Goal: Task Accomplishment & Management: Use online tool/utility

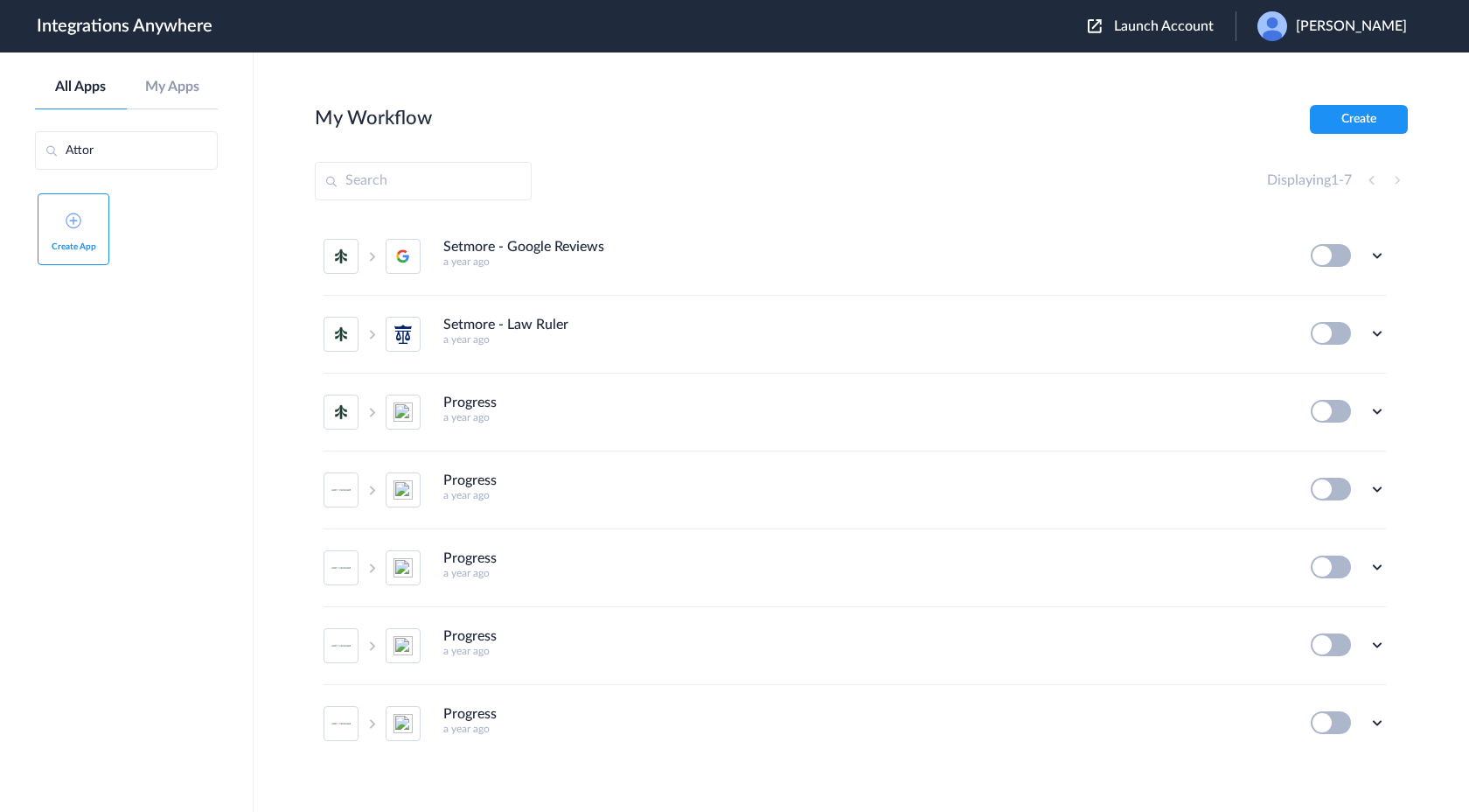
click at [162, 160] on input "Attor" at bounding box center [126, 150] width 183 height 38
type input "A"
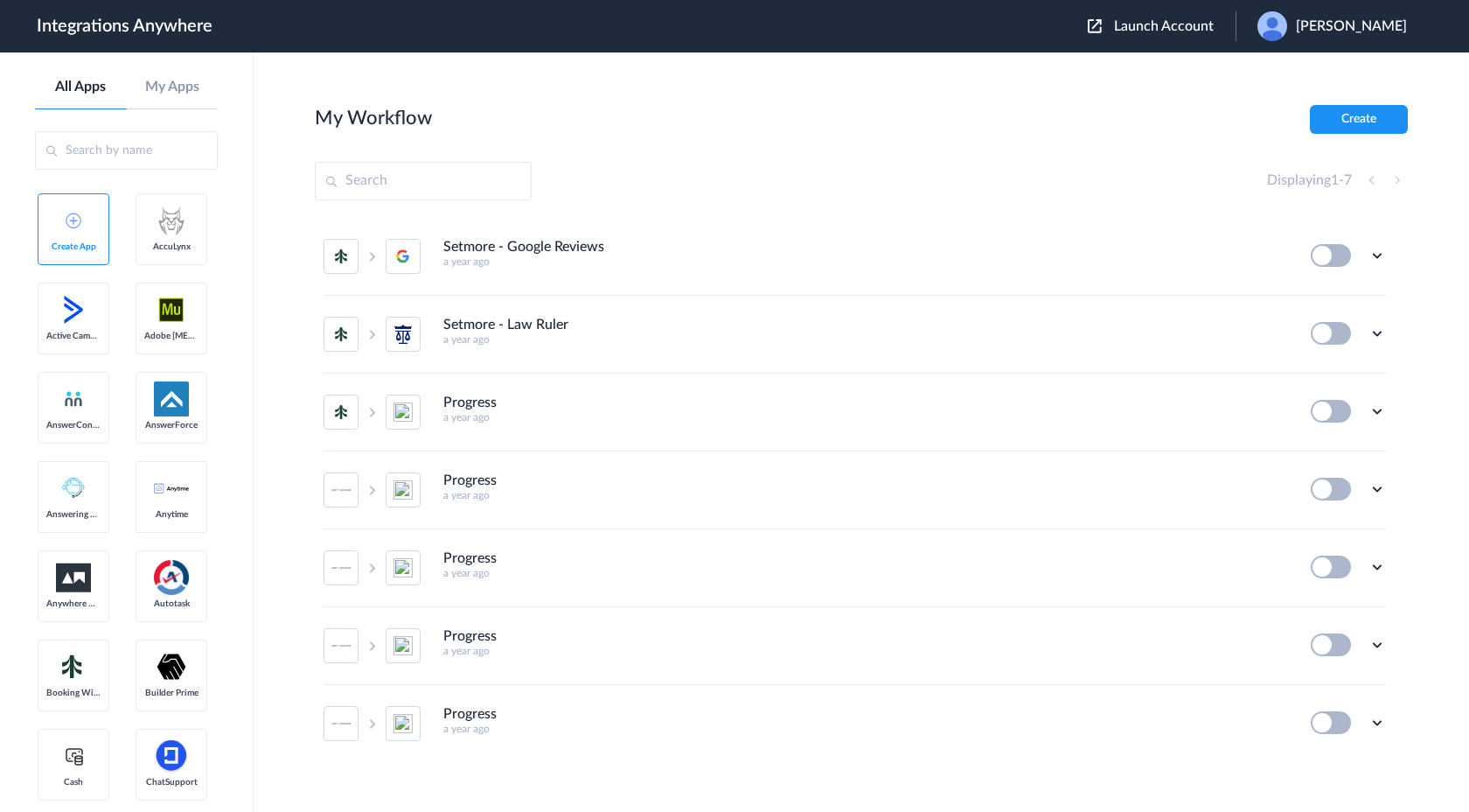
click at [1377, 34] on span "[PERSON_NAME]" at bounding box center [1351, 27] width 111 height 17
click at [1199, 91] on main "My Workflow Create Displaying 1 - 7 Setmore - Google Reviews a year ago Edit Ta…" at bounding box center [861, 432] width 1215 height 759
click at [170, 94] on link "My Apps" at bounding box center [173, 87] width 92 height 17
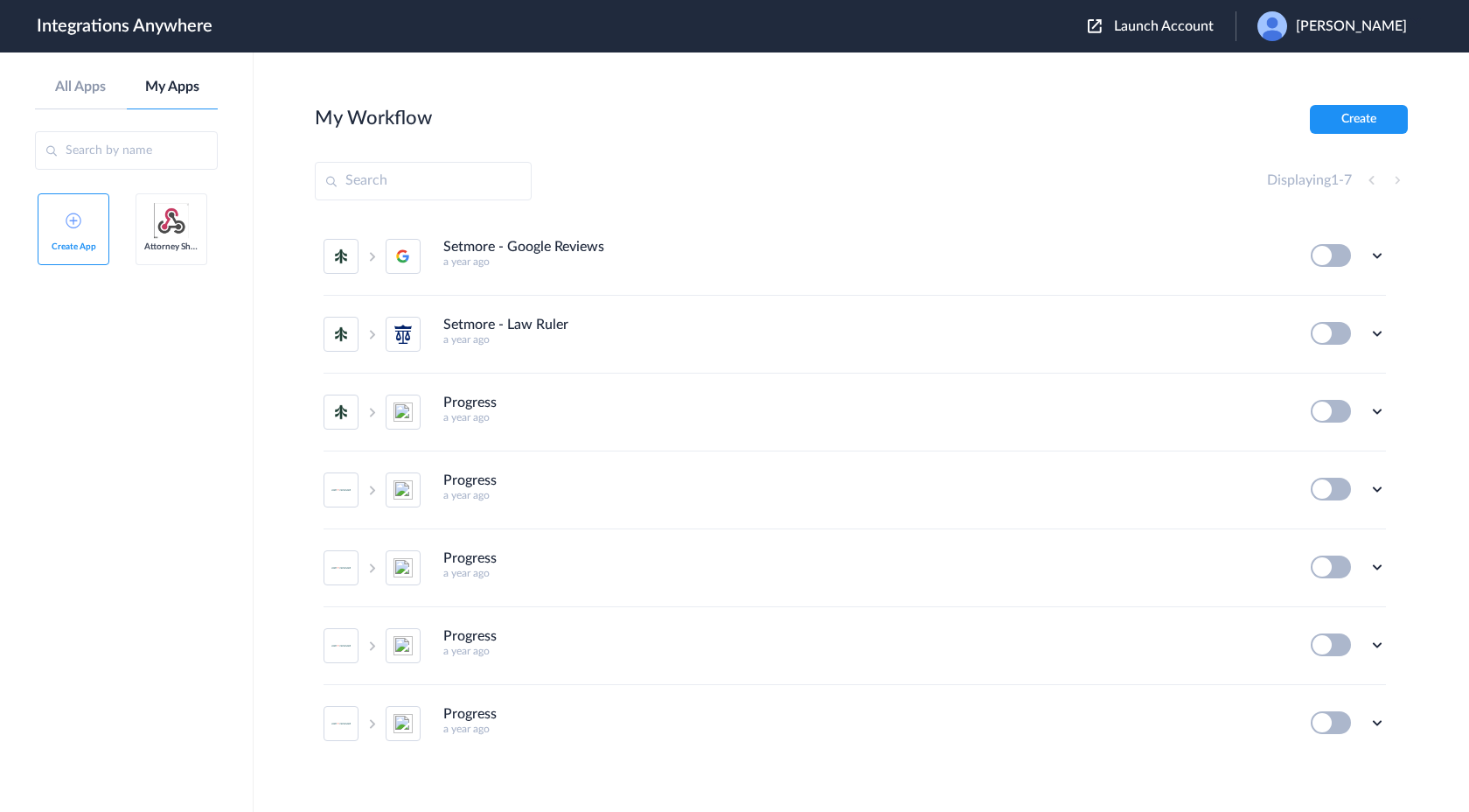
click at [169, 238] on link "Attorney Share" at bounding box center [171, 229] width 72 height 72
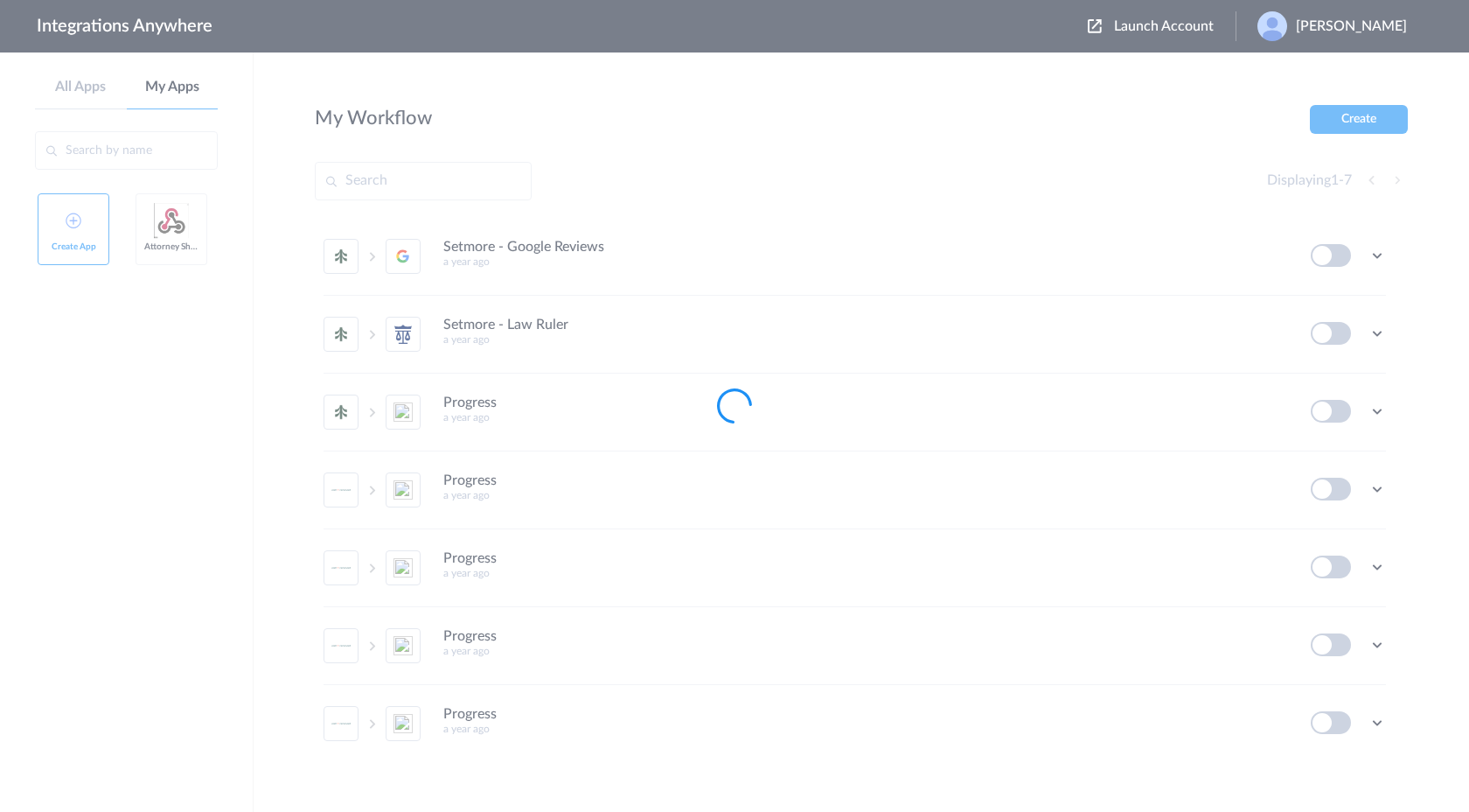
type input "Attorney Share"
type input "[URL][DOMAIN_NAME]"
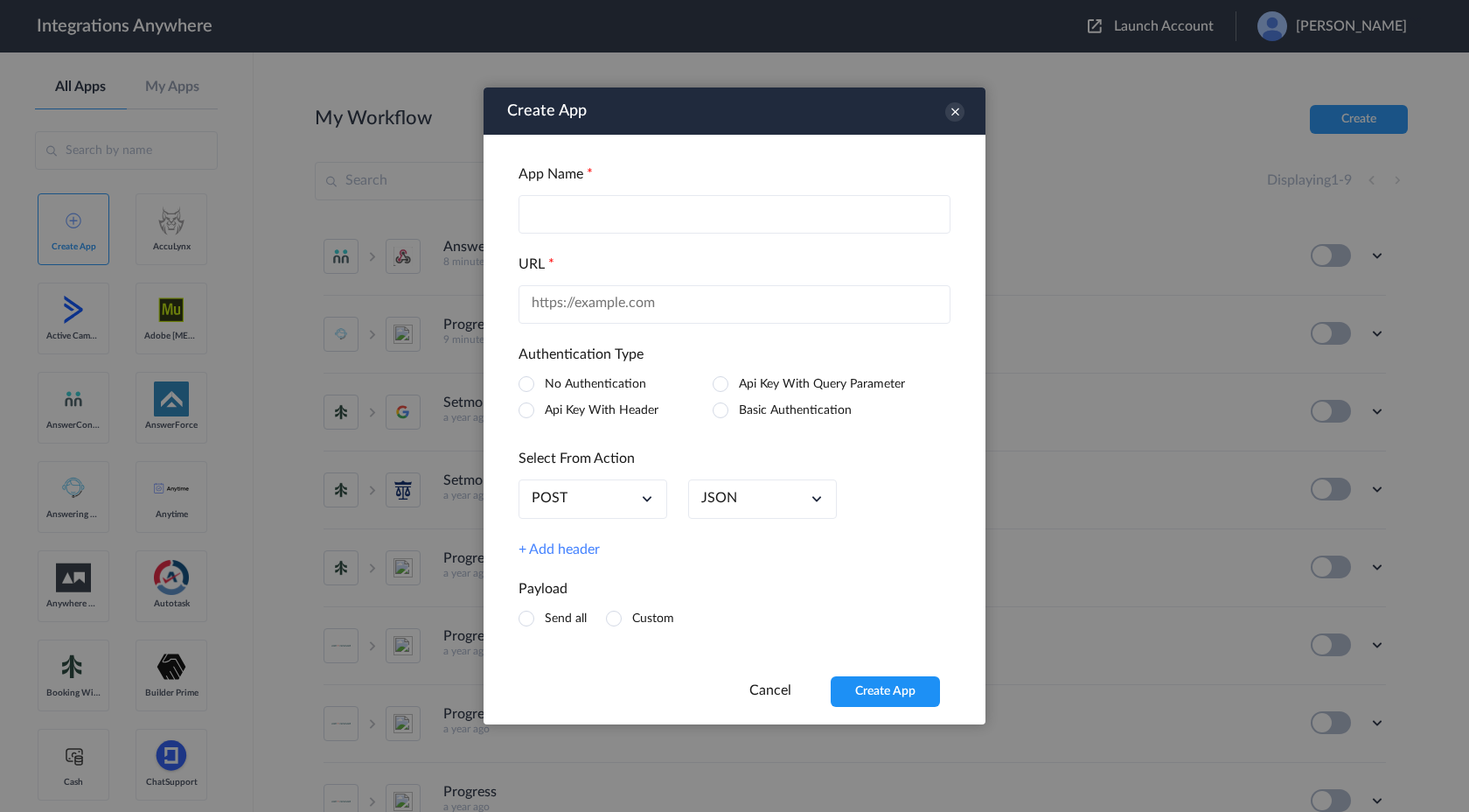
click at [602, 324] on div "App Name URL Authentication Type No Authentication Api Key With Query Parameter…" at bounding box center [735, 405] width 502 height 542
click at [618, 310] on input "text" at bounding box center [734, 304] width 432 height 38
click at [495, 460] on div "App Name URL Authentication Type No Authentication Api Key With Query Parameter…" at bounding box center [735, 405] width 502 height 542
click at [741, 230] on input "text" at bounding box center [734, 214] width 432 height 38
click at [899, 111] on icon at bounding box center [955, 112] width 20 height 20
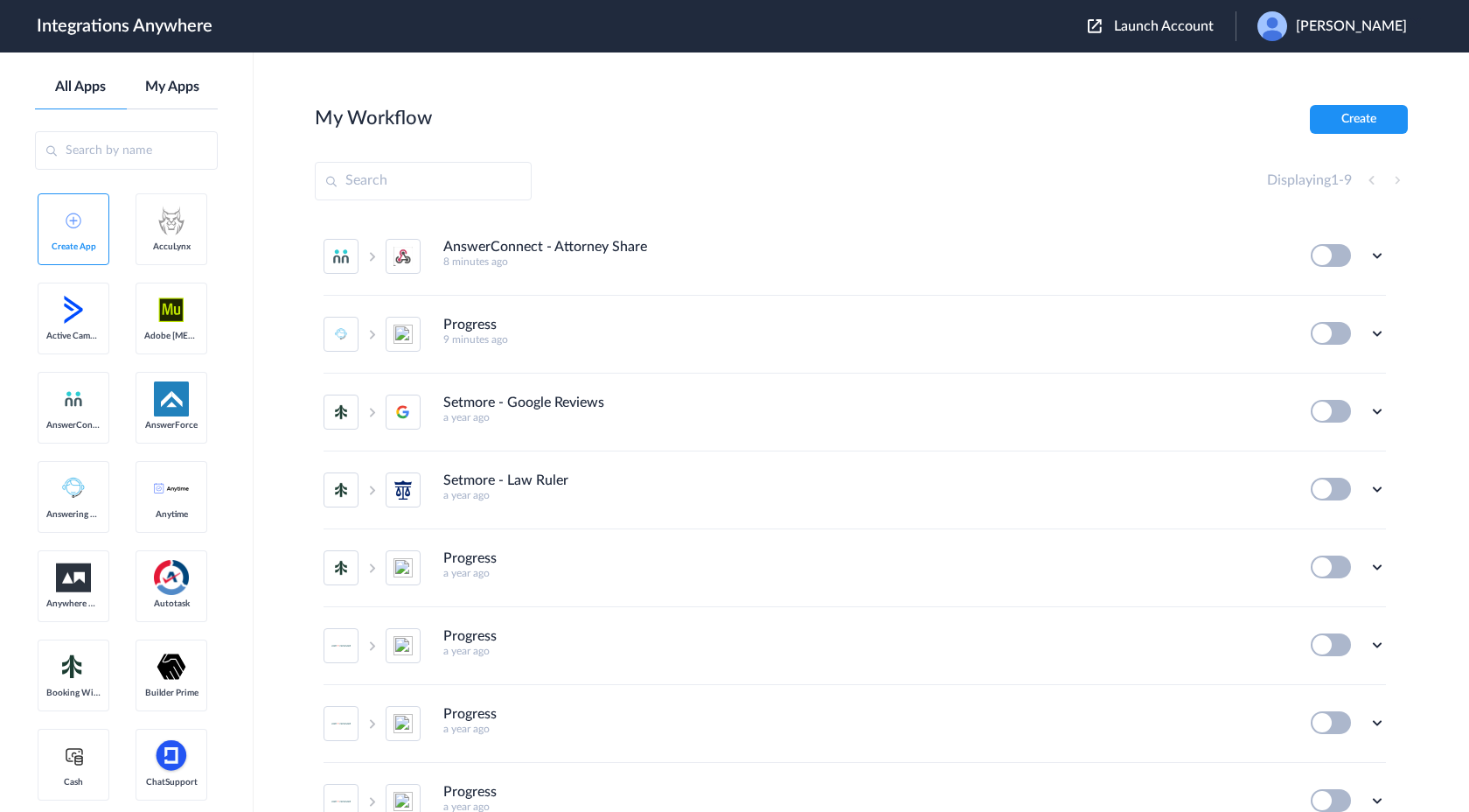
click at [178, 90] on link "My Apps" at bounding box center [173, 87] width 92 height 17
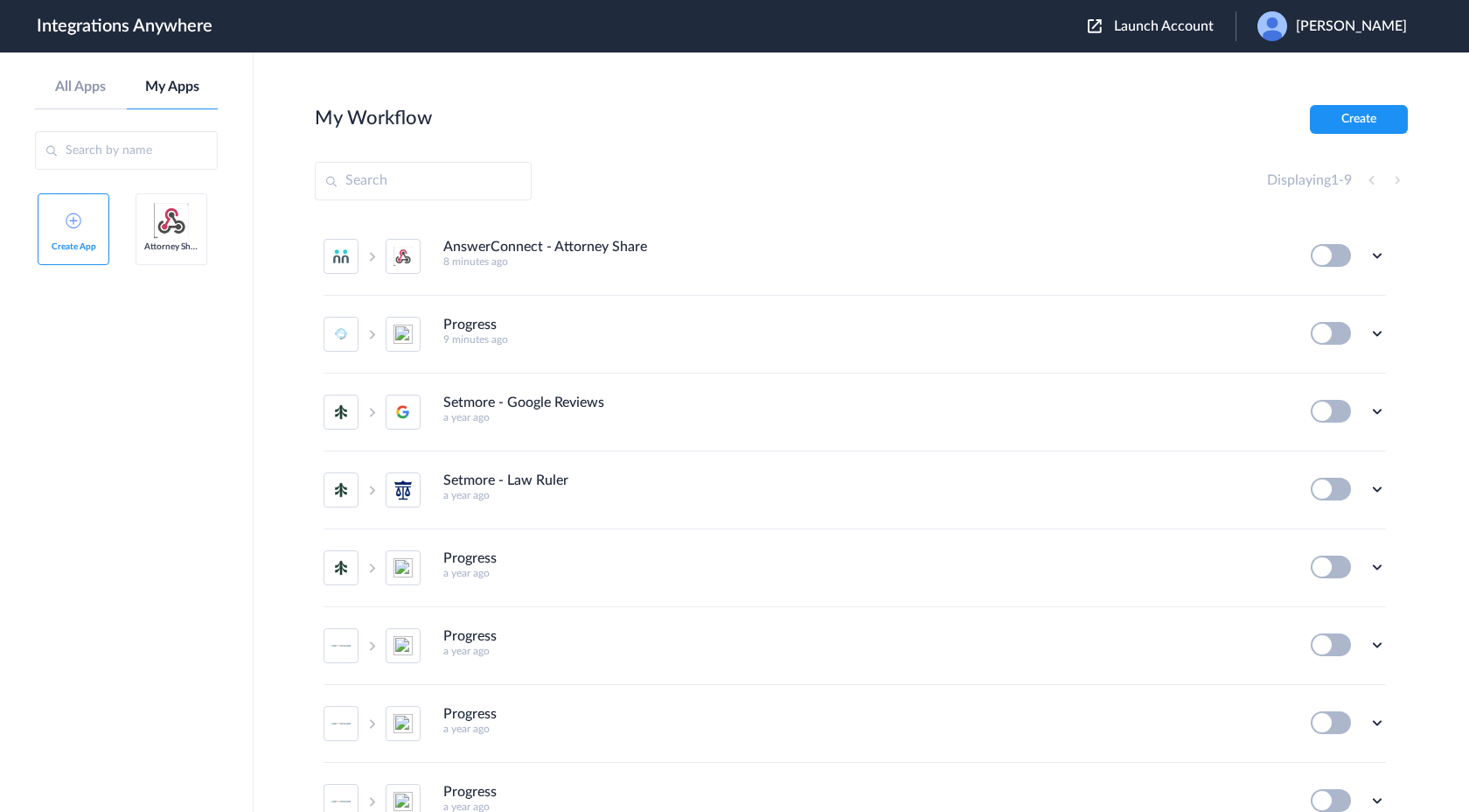
click at [172, 237] on img at bounding box center [171, 220] width 35 height 35
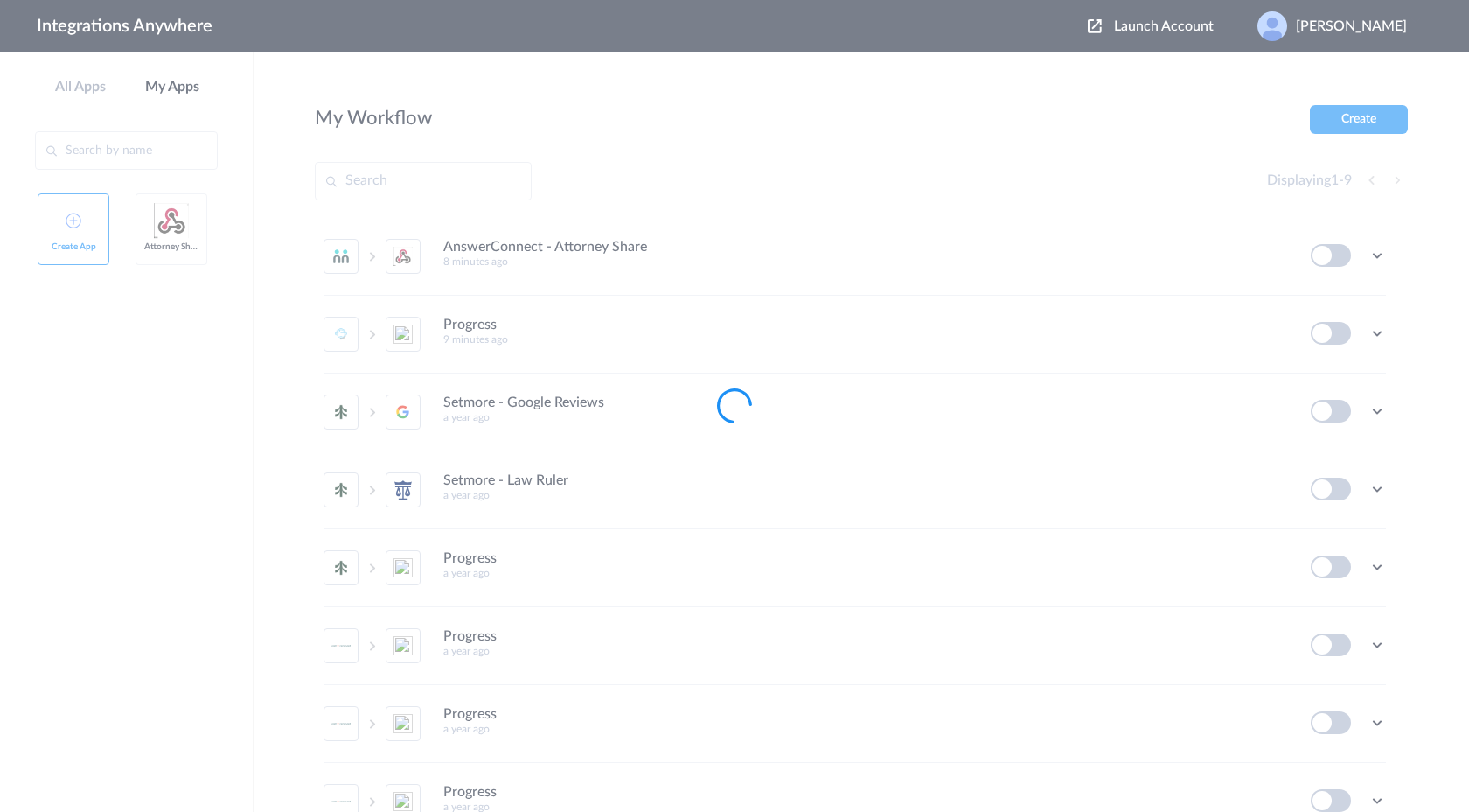
type input "Attorney Share"
type input "[URL][DOMAIN_NAME]"
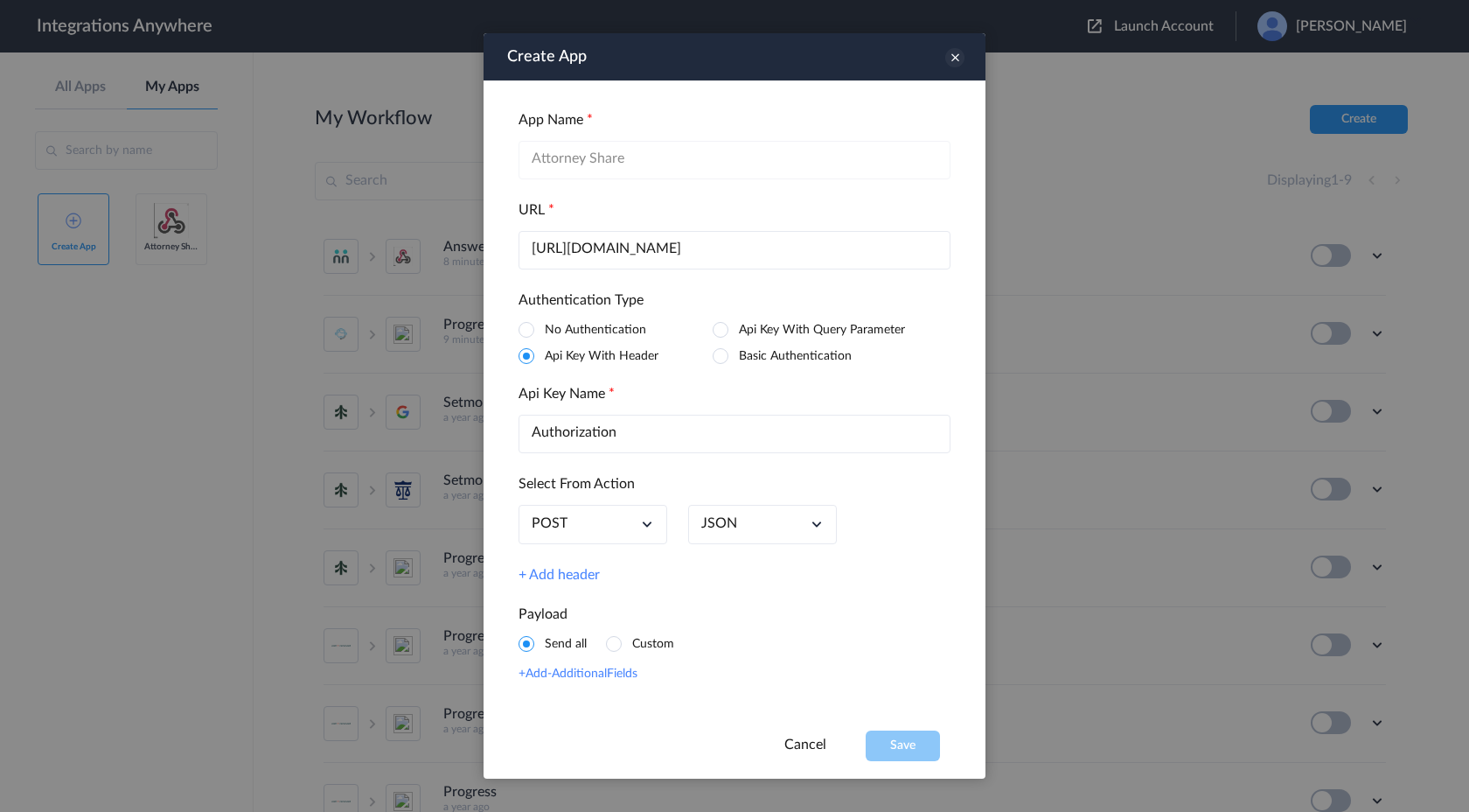
click at [899, 63] on icon at bounding box center [955, 58] width 20 height 20
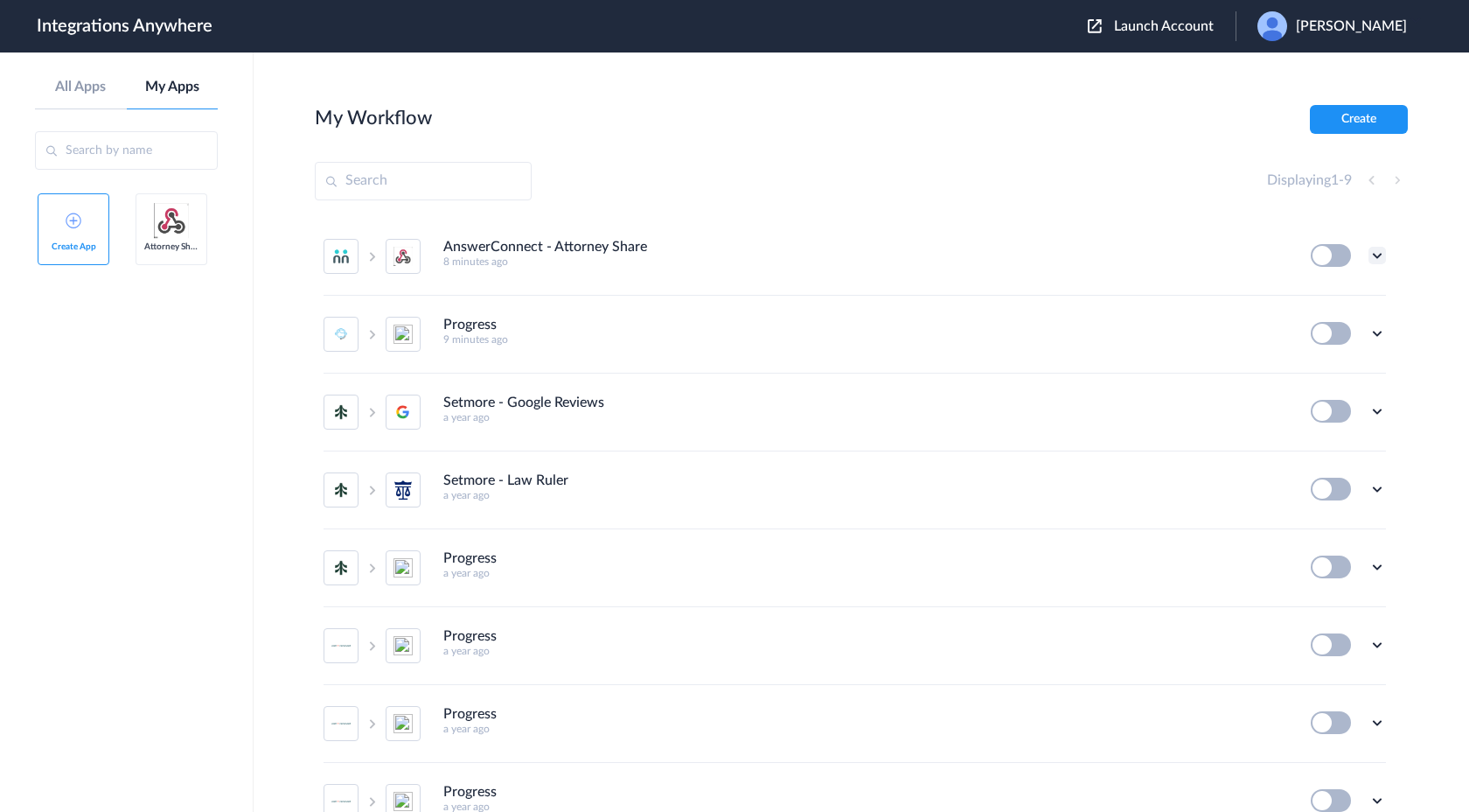
click at [899, 255] on icon at bounding box center [1378, 255] width 18 height 18
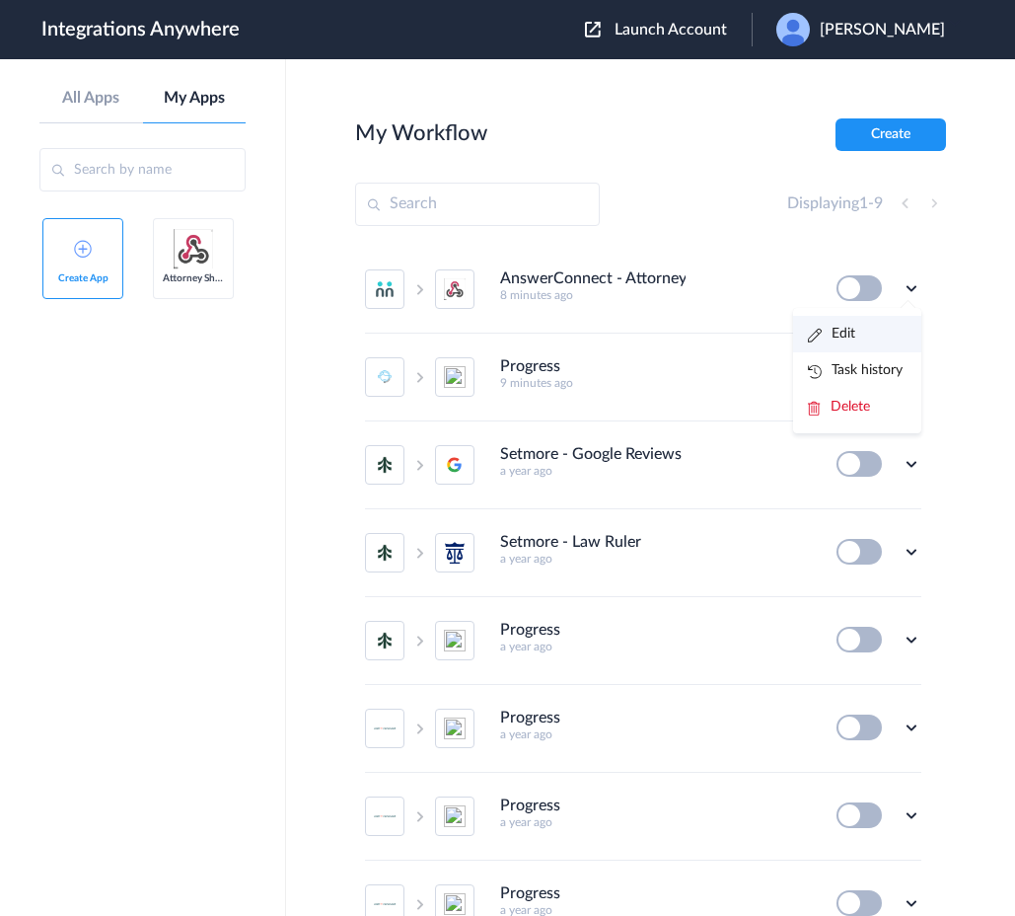
click at [844, 343] on li "Edit" at bounding box center [857, 334] width 128 height 37
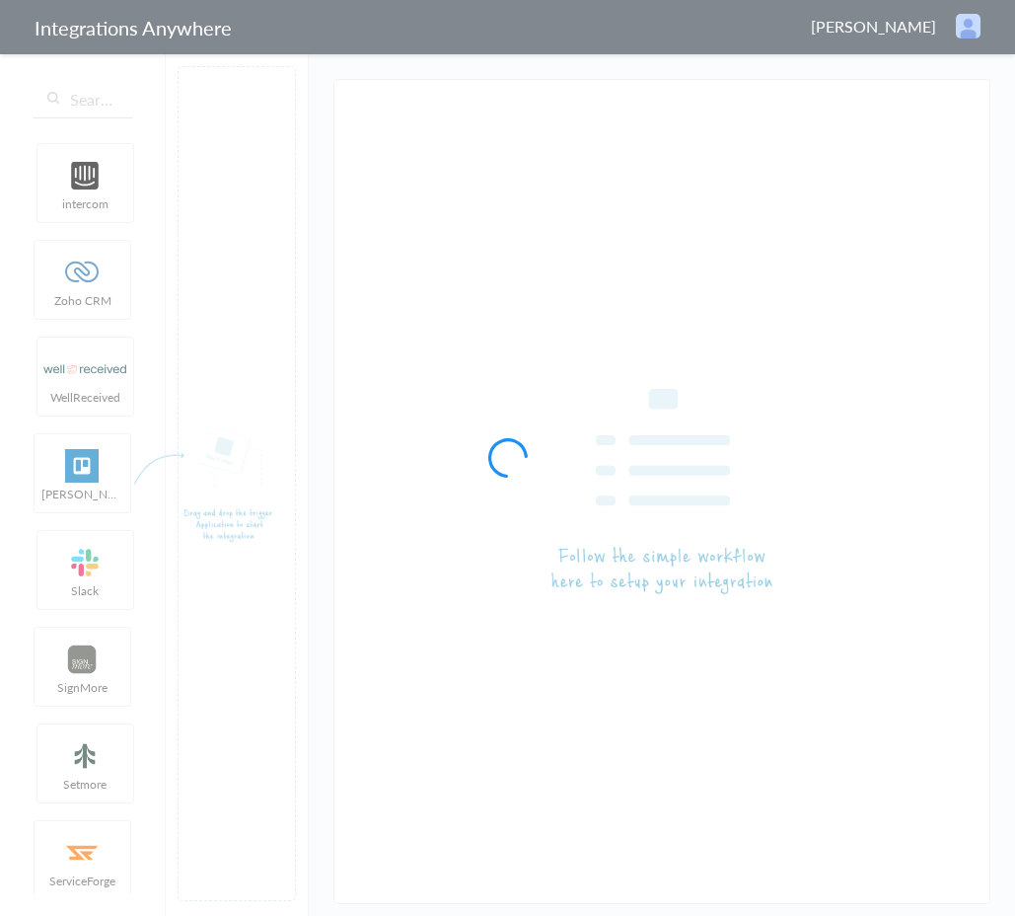
type input "AnswerConnect - Attorney Share"
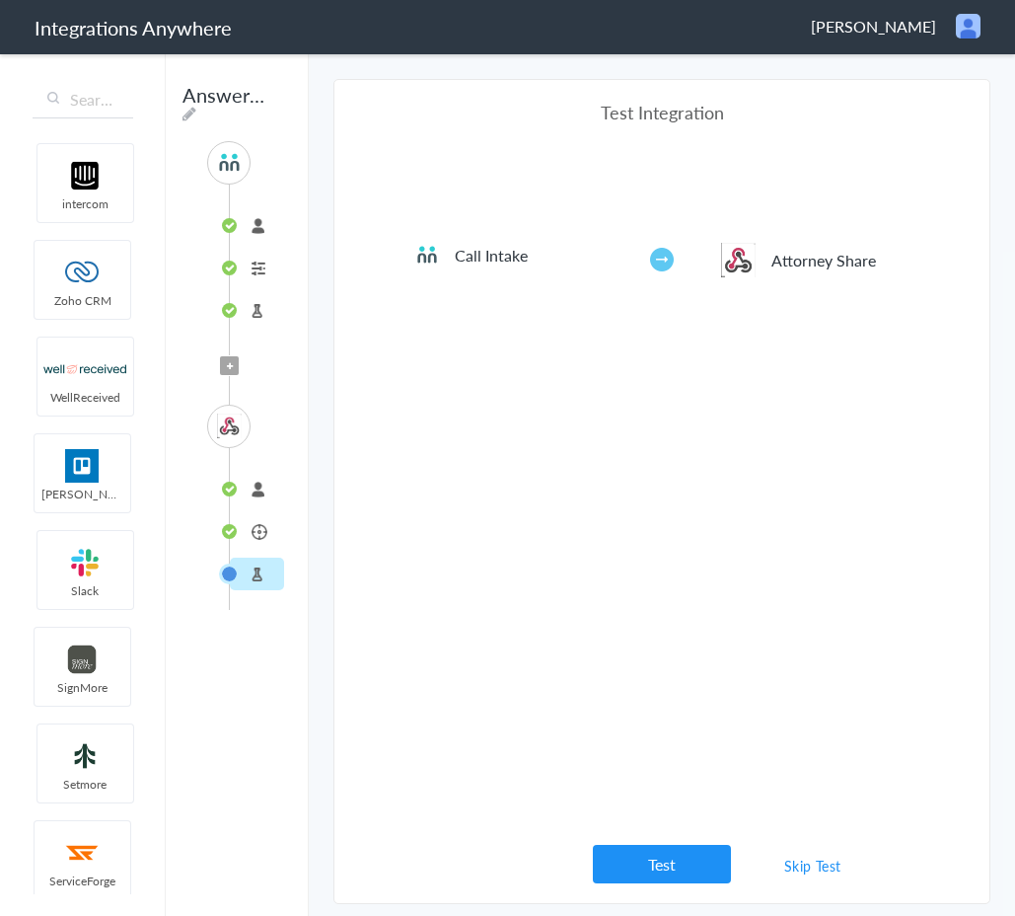
click at [262, 530] on li "Attorney Share" at bounding box center [257, 531] width 54 height 33
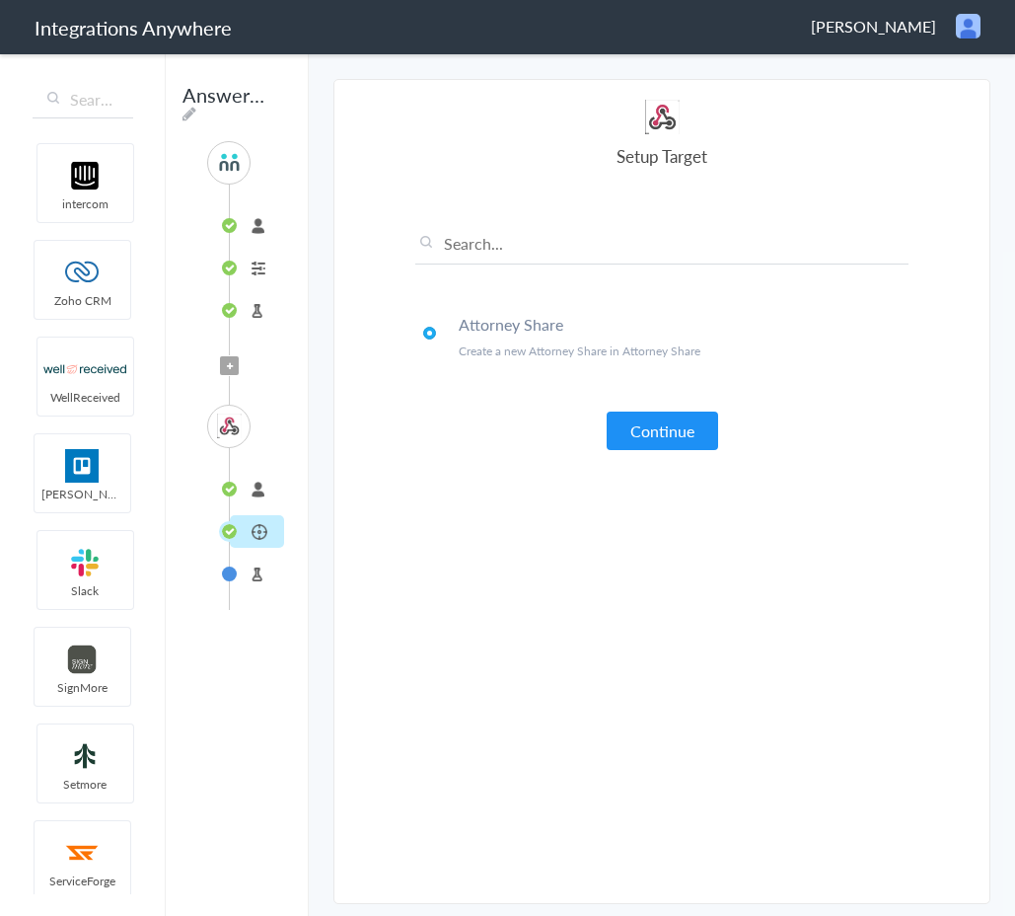
click at [249, 489] on li "connected" at bounding box center [257, 489] width 54 height 33
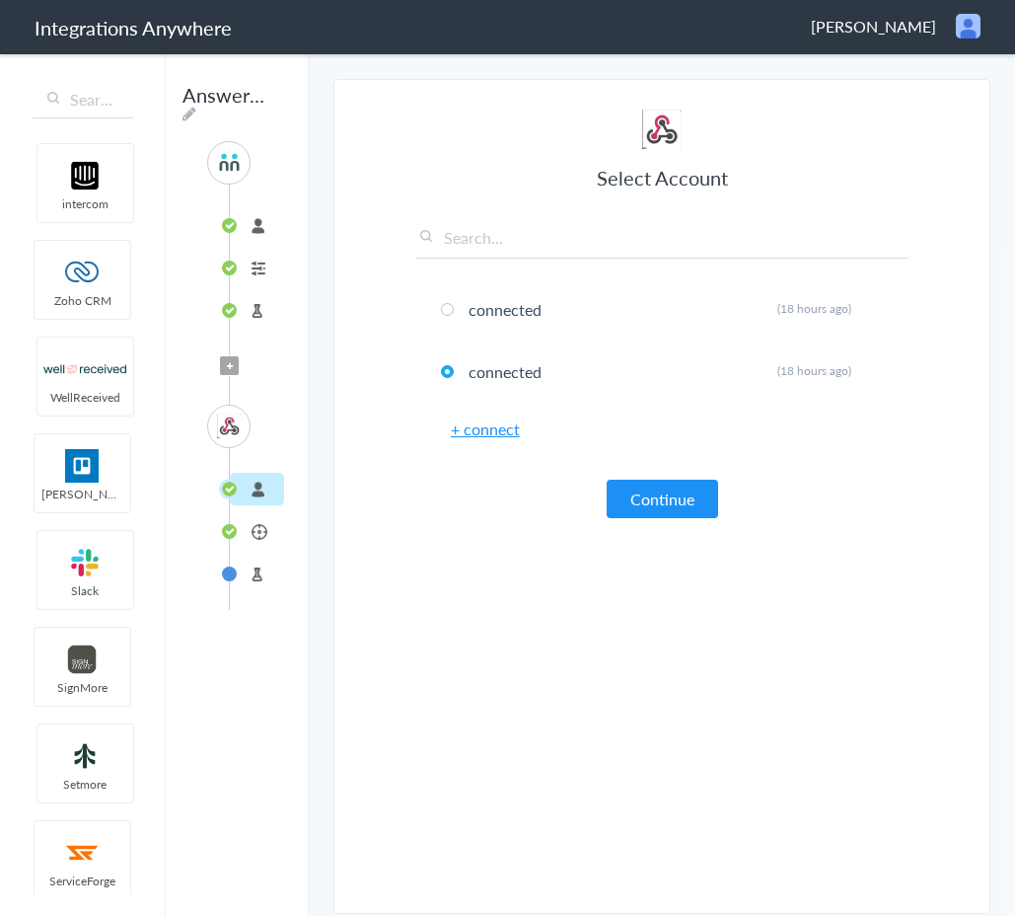
click at [511, 430] on link "+ connect" at bounding box center [485, 428] width 69 height 23
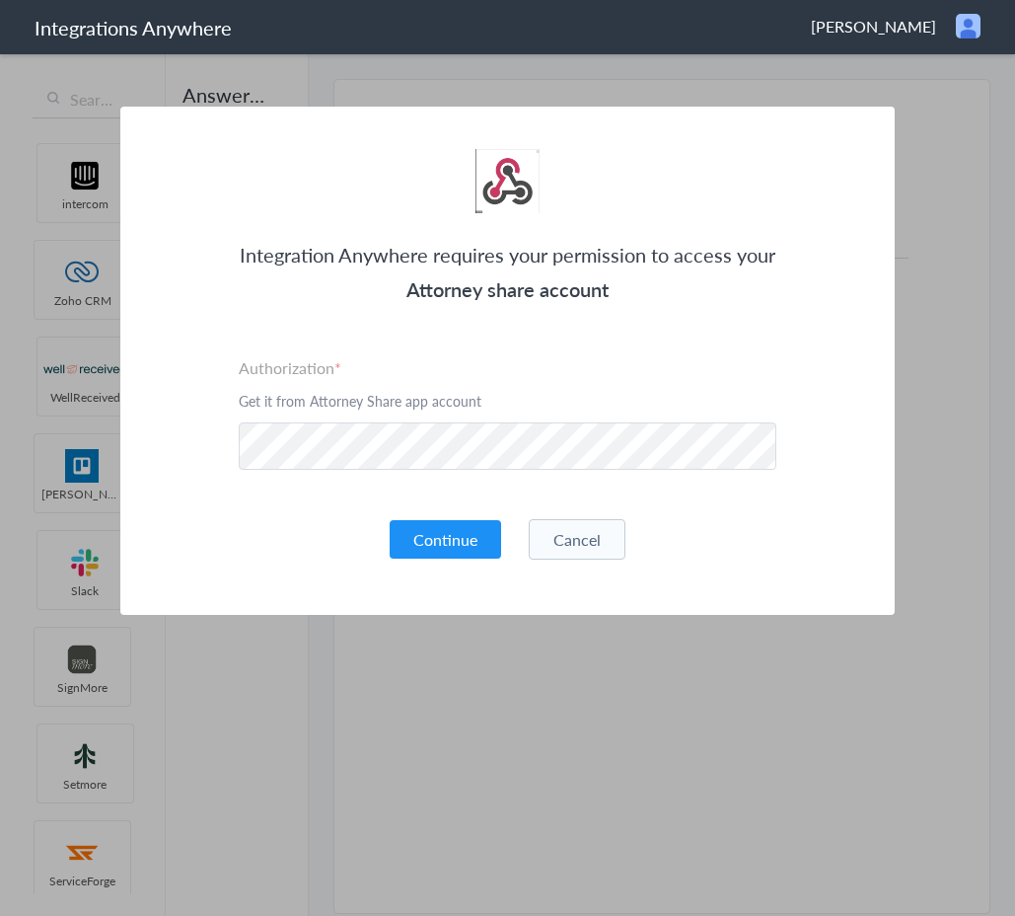
click at [626, 320] on div "Integration Anywhere requires your permission to access your Attorney share acc…" at bounding box center [507, 361] width 774 height 508
click at [474, 544] on button "Continue" at bounding box center [445, 539] width 111 height 38
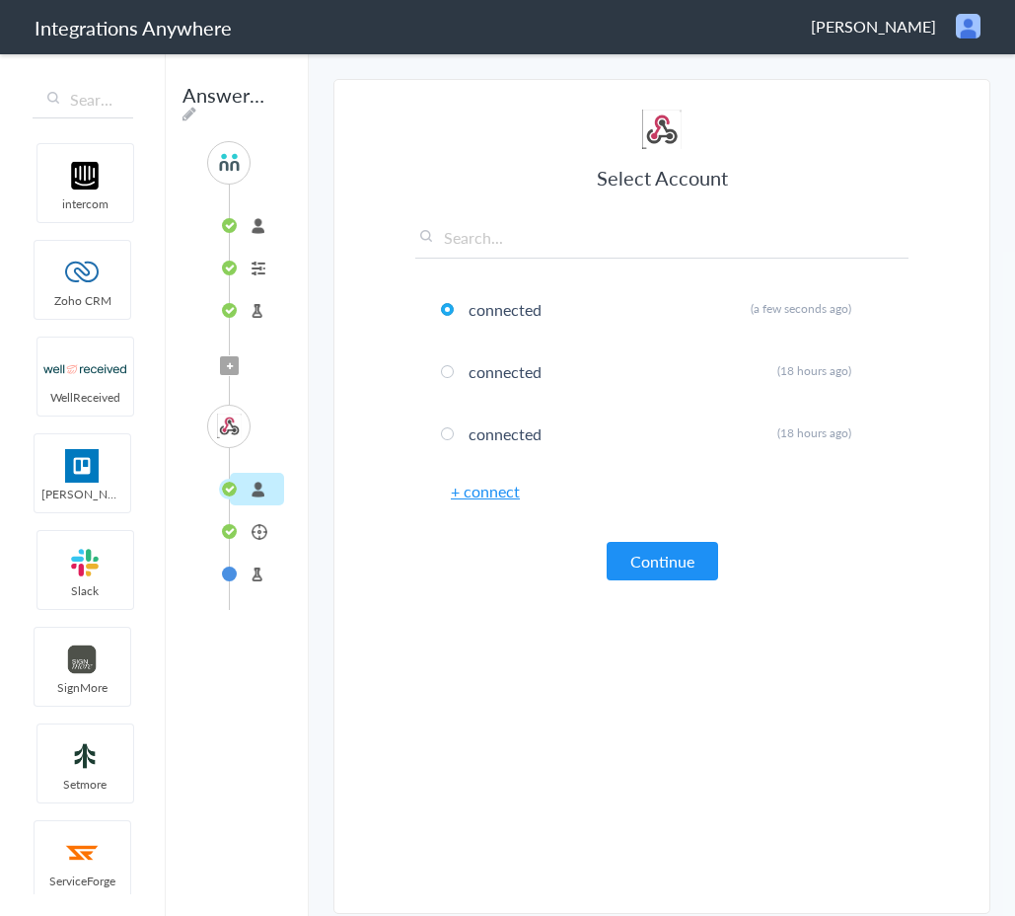
click at [251, 541] on li "Attorney Share" at bounding box center [257, 531] width 54 height 33
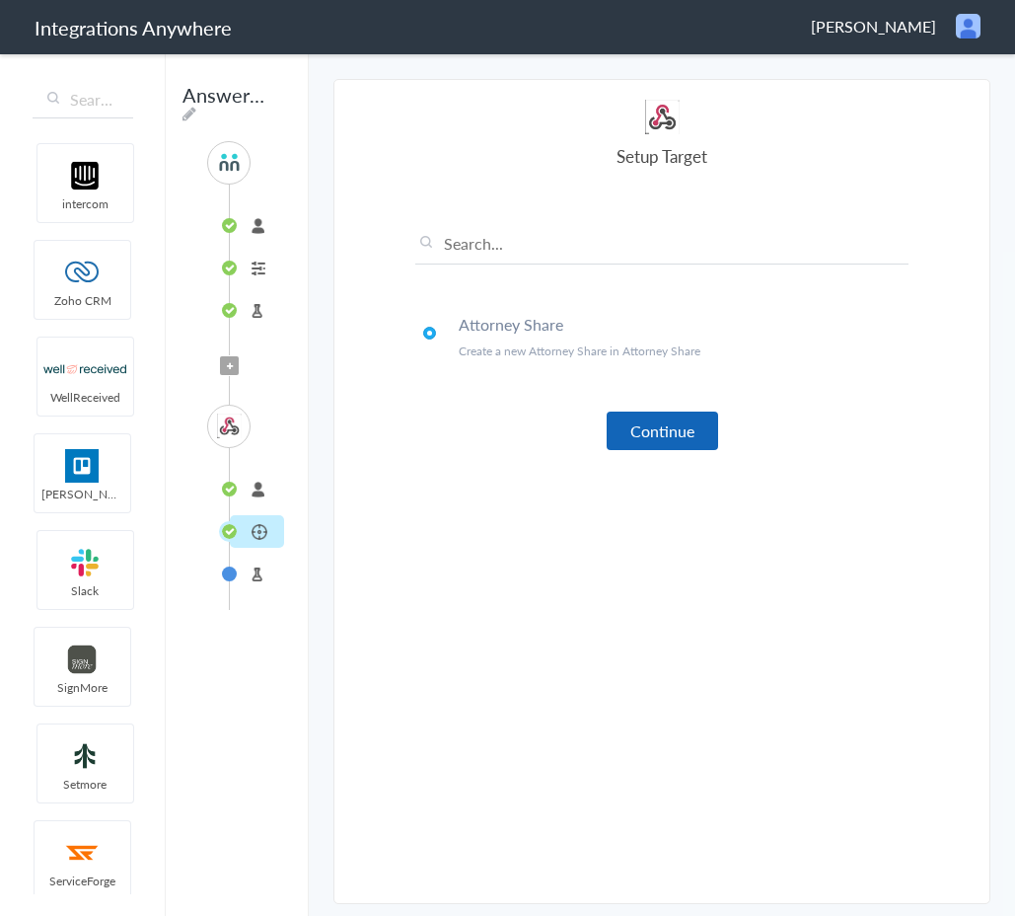
click at [622, 436] on button "Continue" at bounding box center [662, 430] width 111 height 38
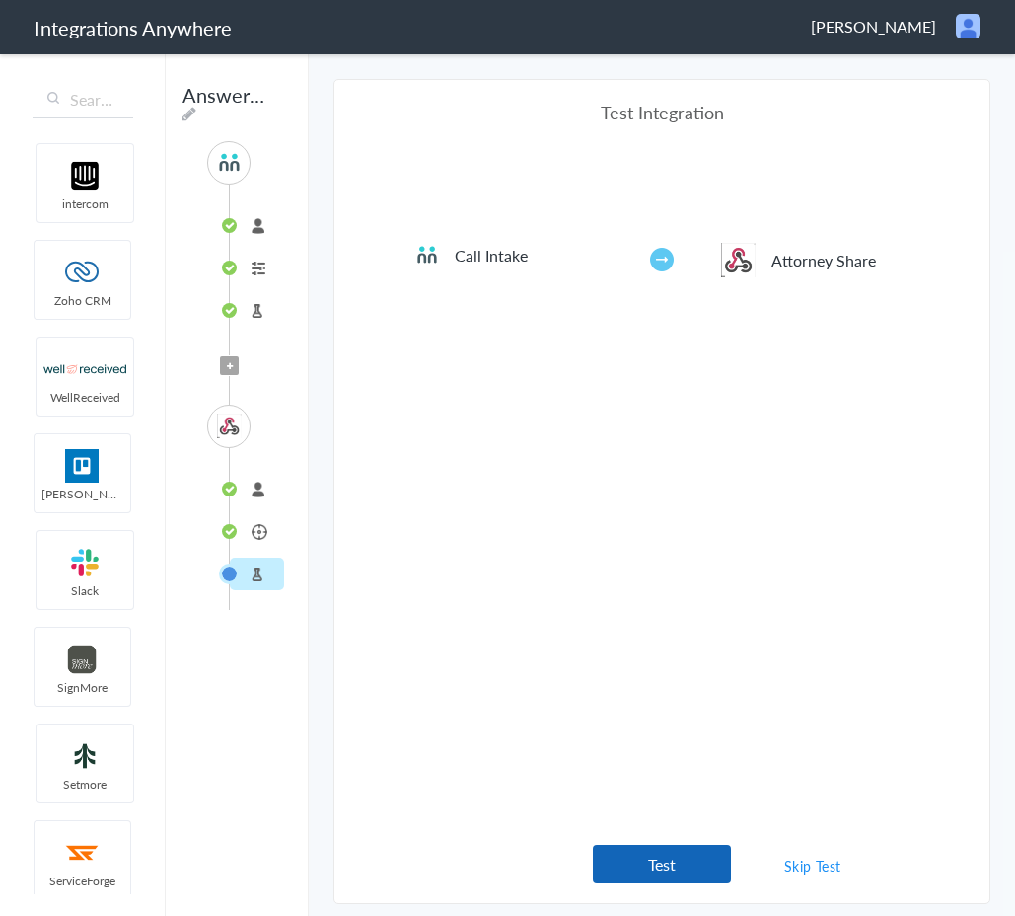
click at [667, 855] on button "Test" at bounding box center [662, 863] width 138 height 38
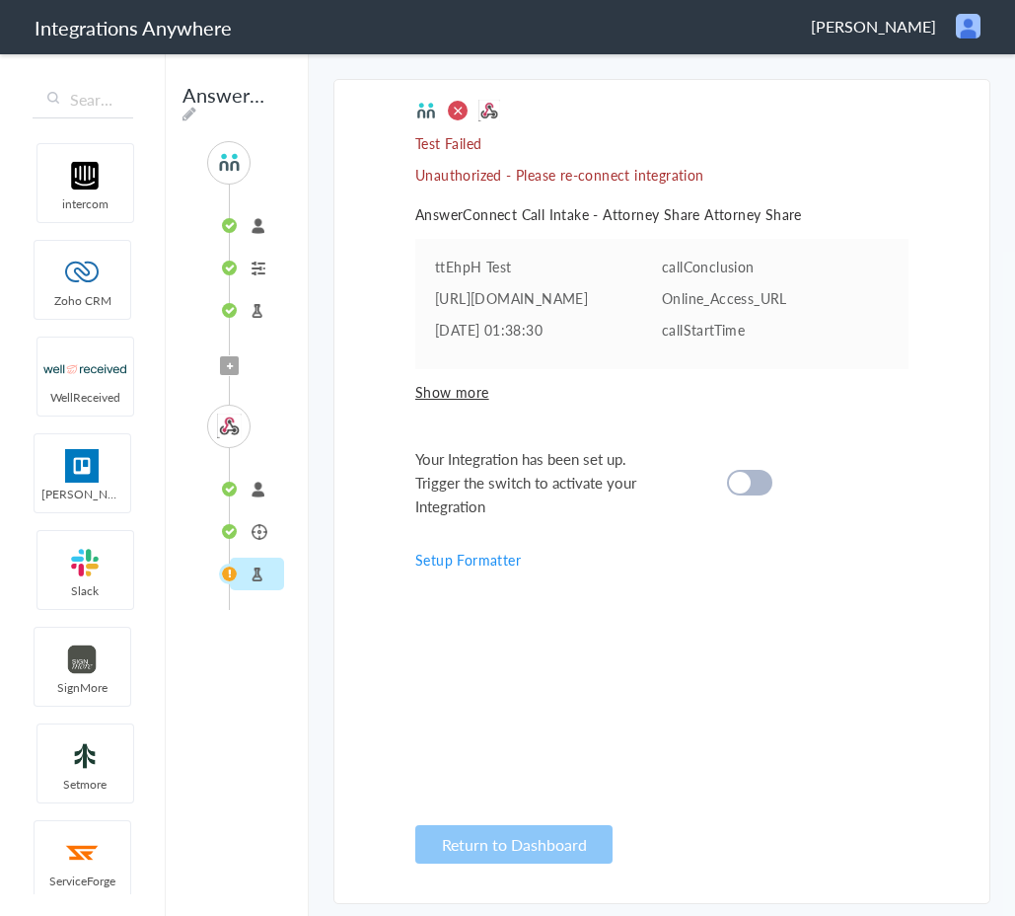
click at [251, 490] on li "connected" at bounding box center [257, 489] width 54 height 33
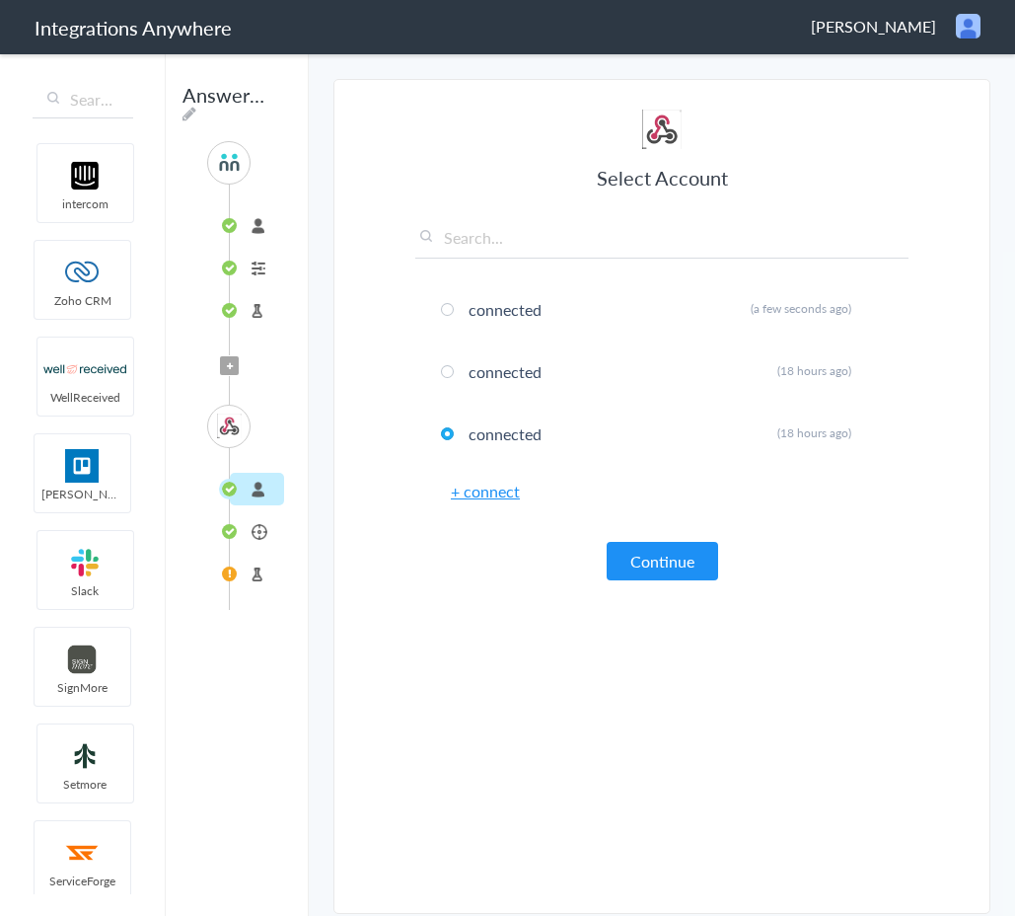
click at [252, 526] on li "Attorney Share" at bounding box center [257, 531] width 54 height 33
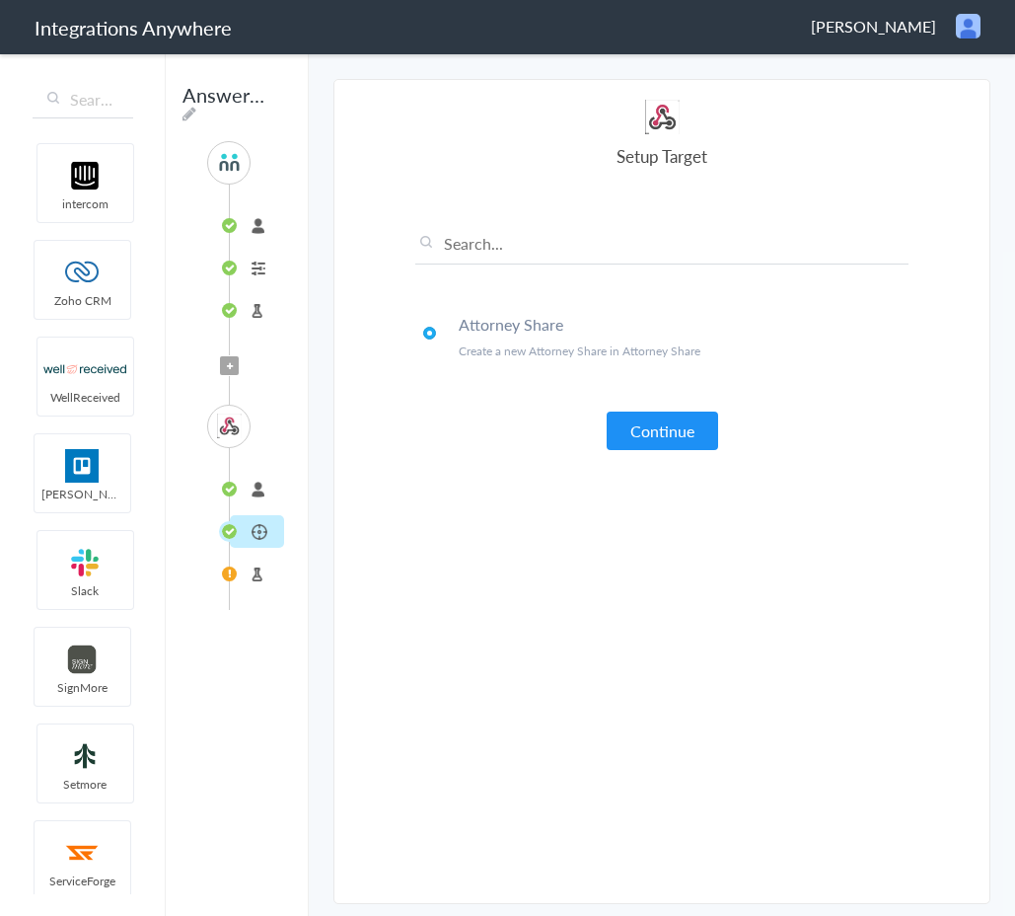
click at [257, 566] on li "Test Target" at bounding box center [257, 573] width 54 height 33
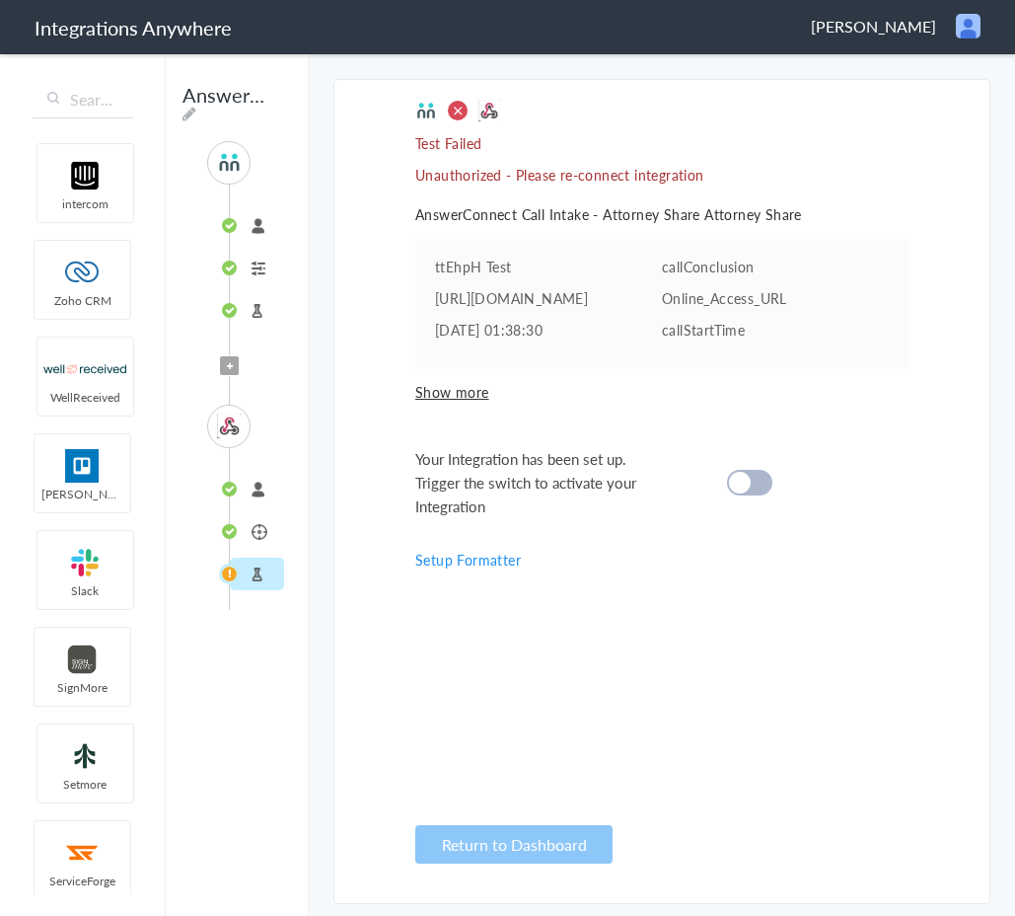
click at [261, 530] on li "Attorney Share" at bounding box center [257, 531] width 54 height 33
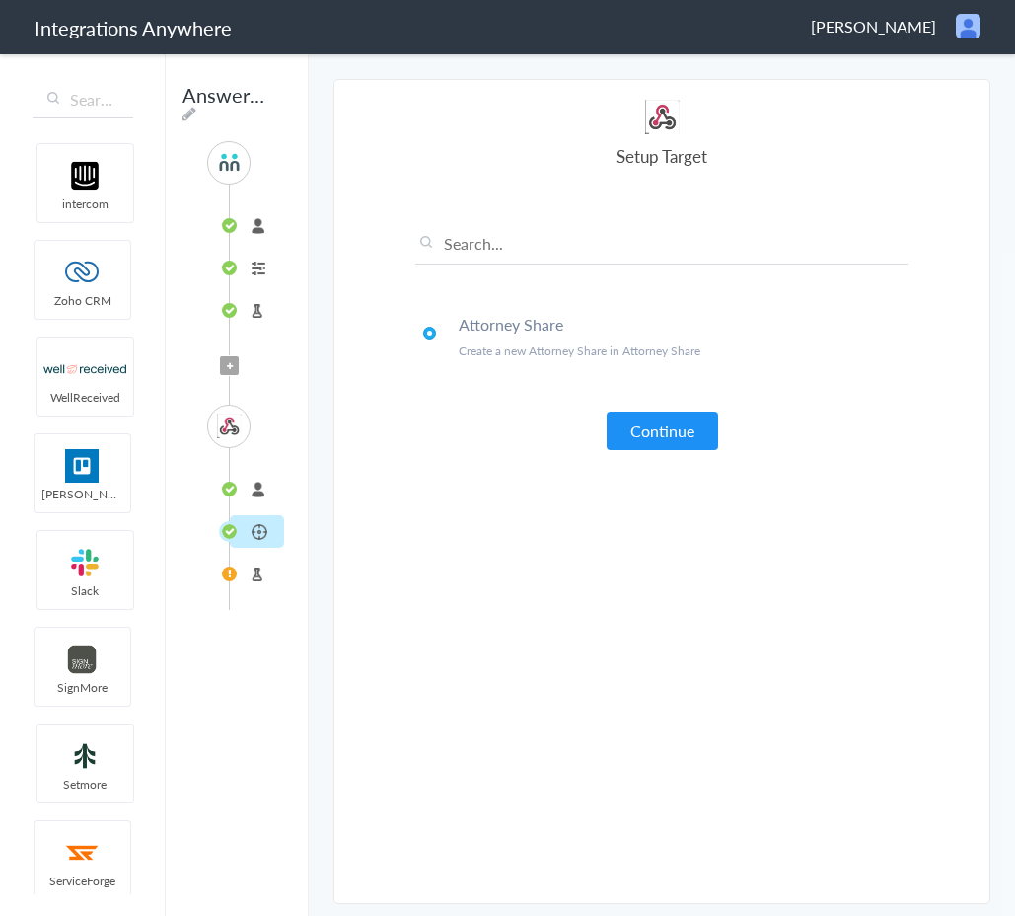
click at [254, 486] on li "connected" at bounding box center [257, 489] width 54 height 33
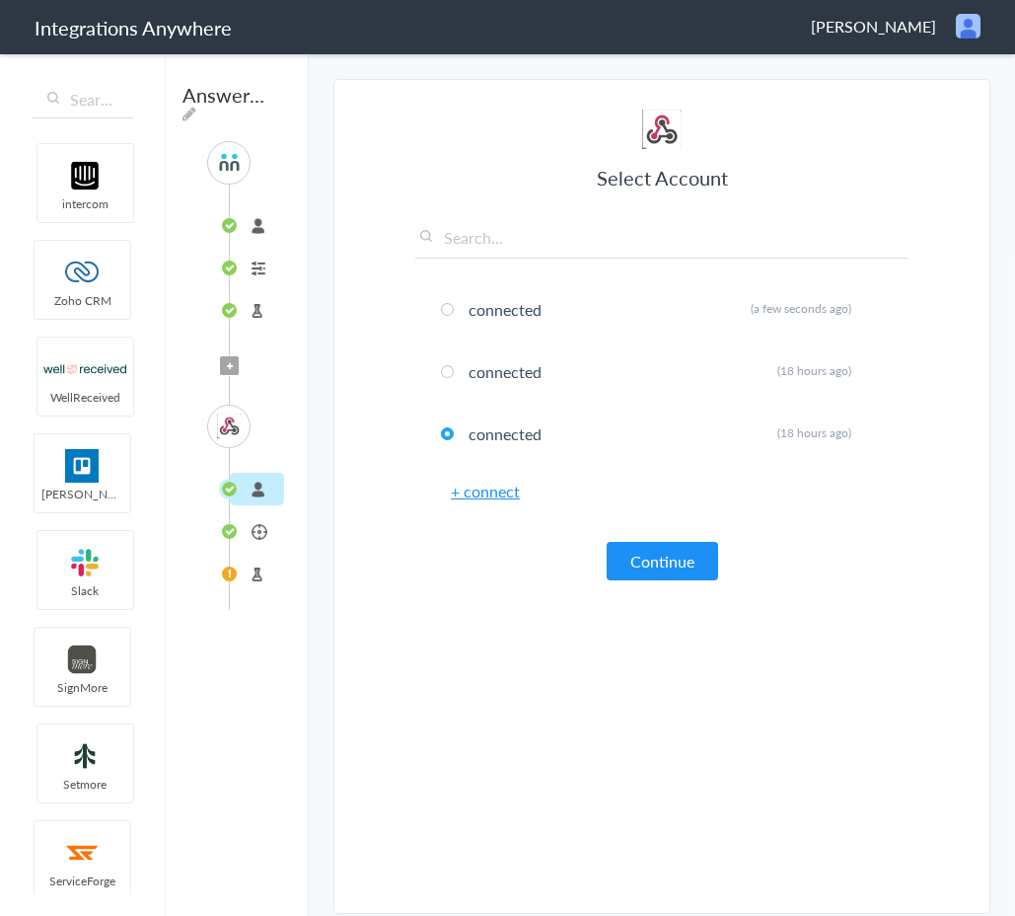
click at [242, 585] on li "Test Target" at bounding box center [257, 573] width 54 height 33
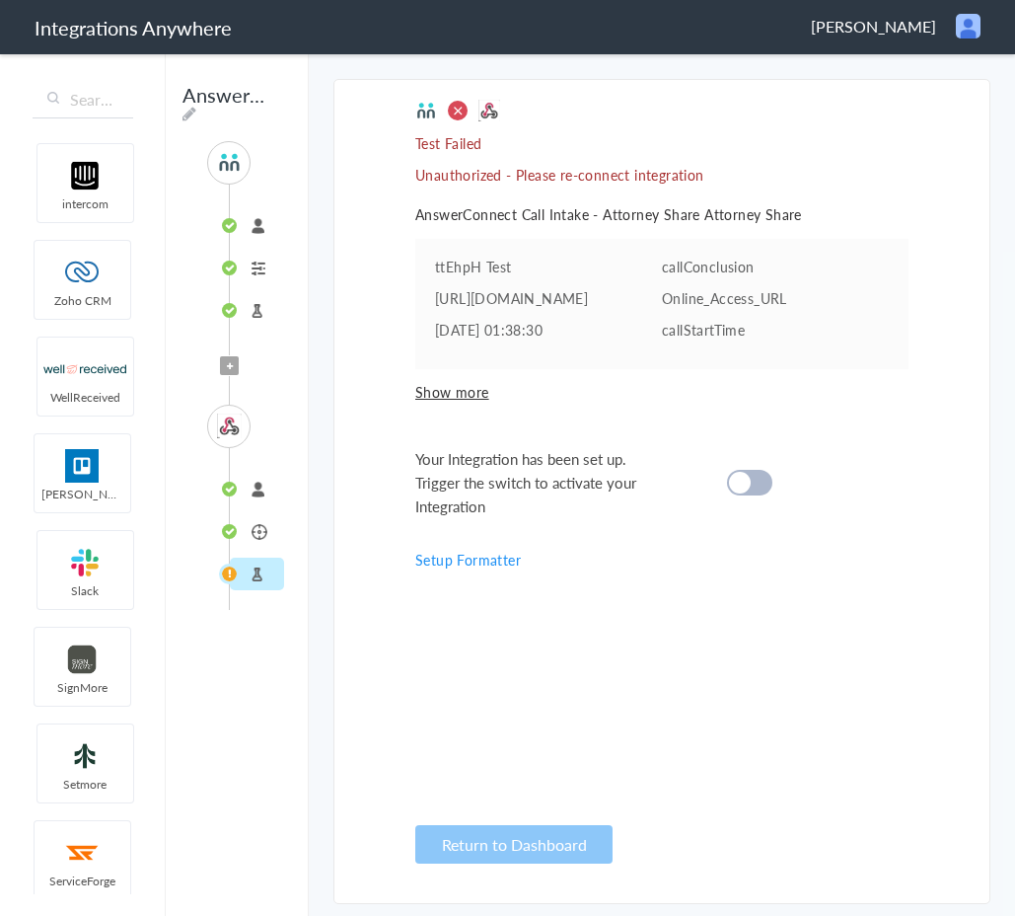
click at [246, 532] on li "Attorney Share" at bounding box center [257, 531] width 54 height 33
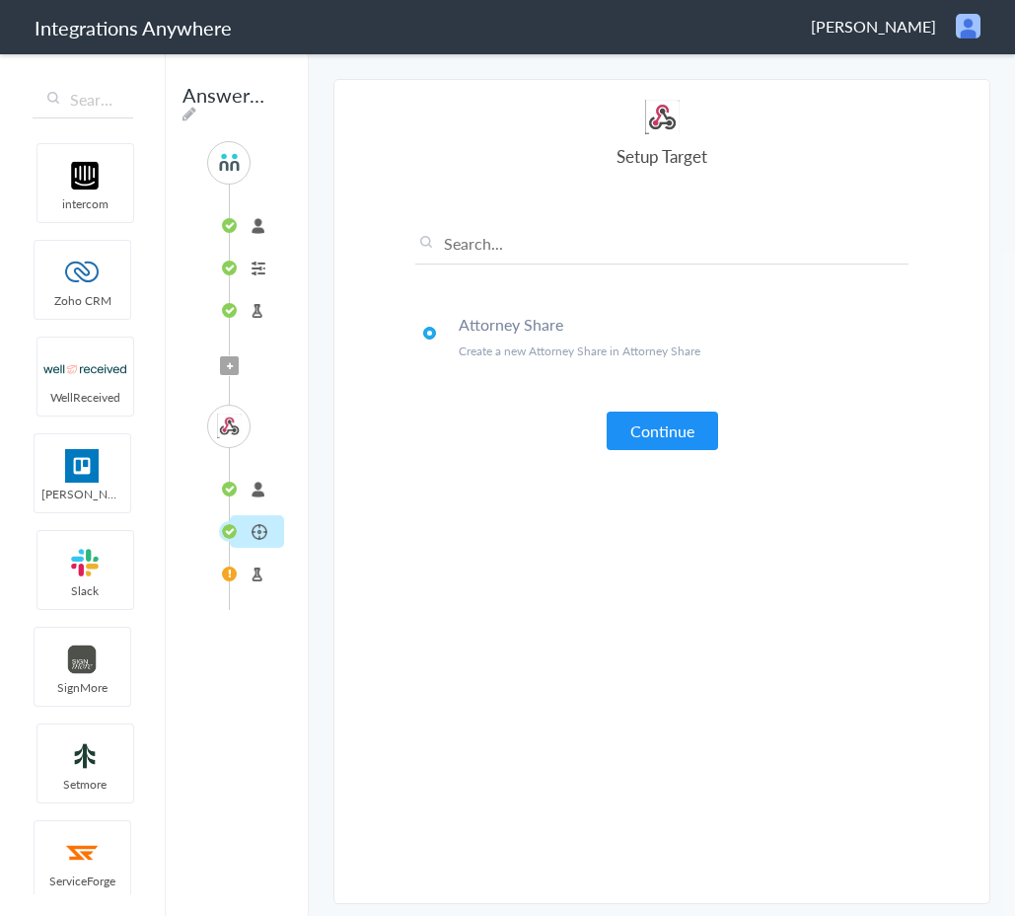
click at [243, 491] on li "connected" at bounding box center [257, 489] width 54 height 33
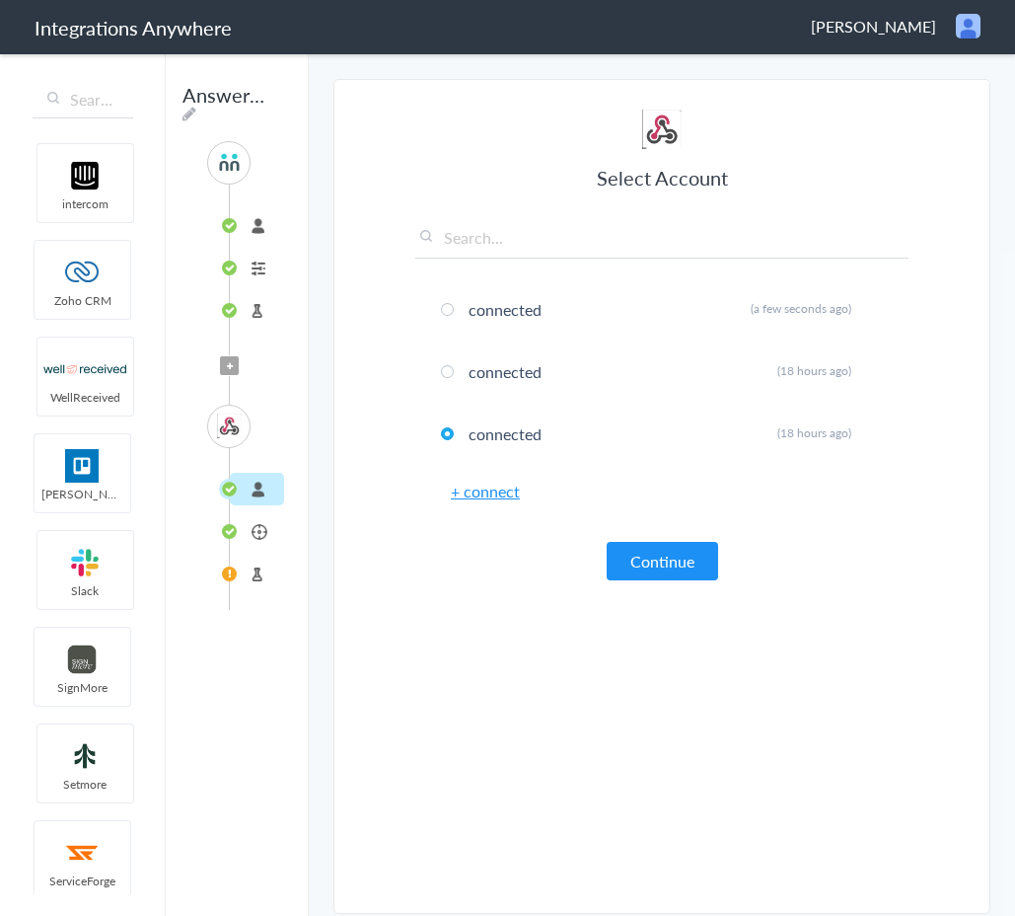
click at [233, 309] on li "Test Source" at bounding box center [257, 310] width 54 height 33
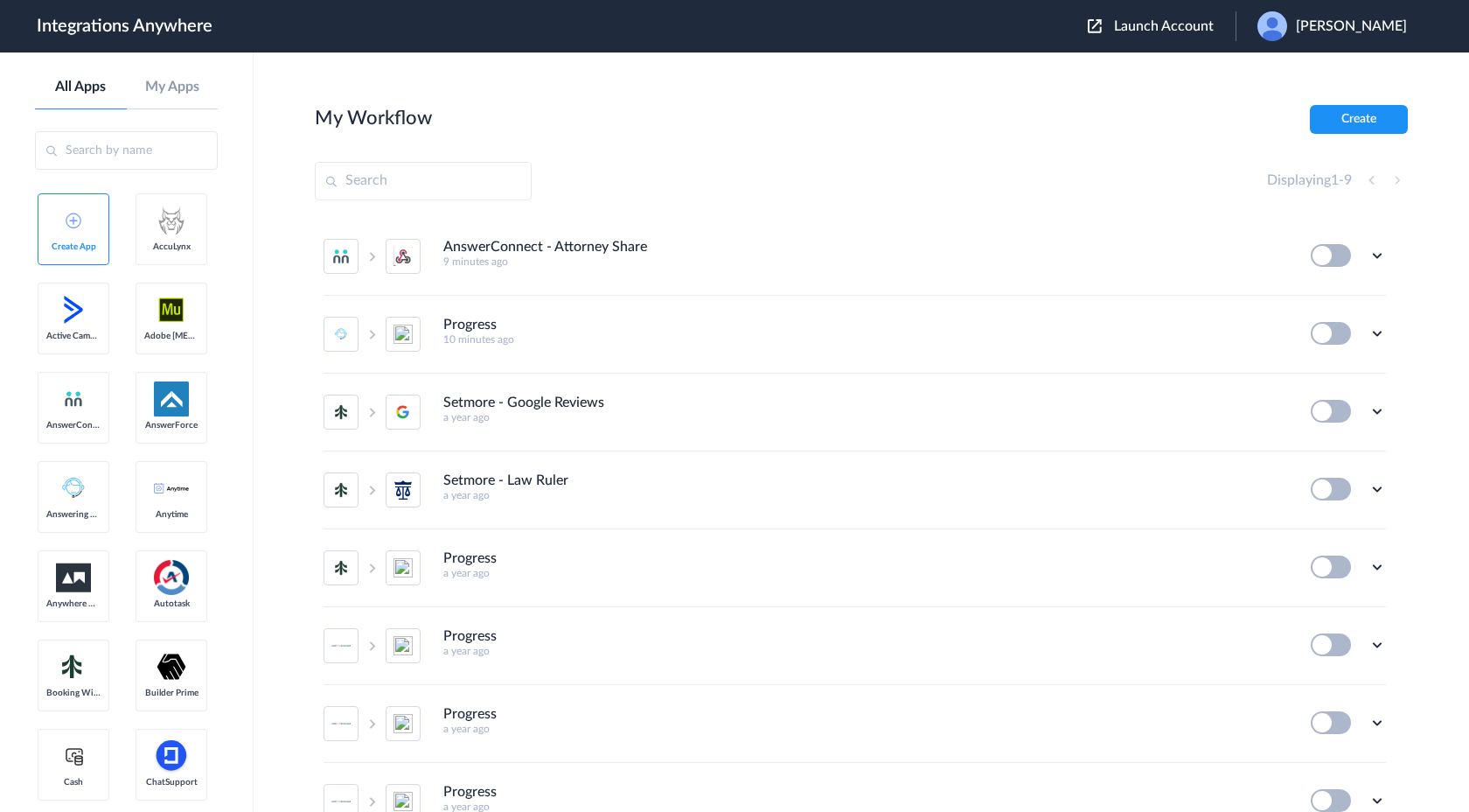
click at [63, 237] on link "Create App" at bounding box center [73, 229] width 72 height 72
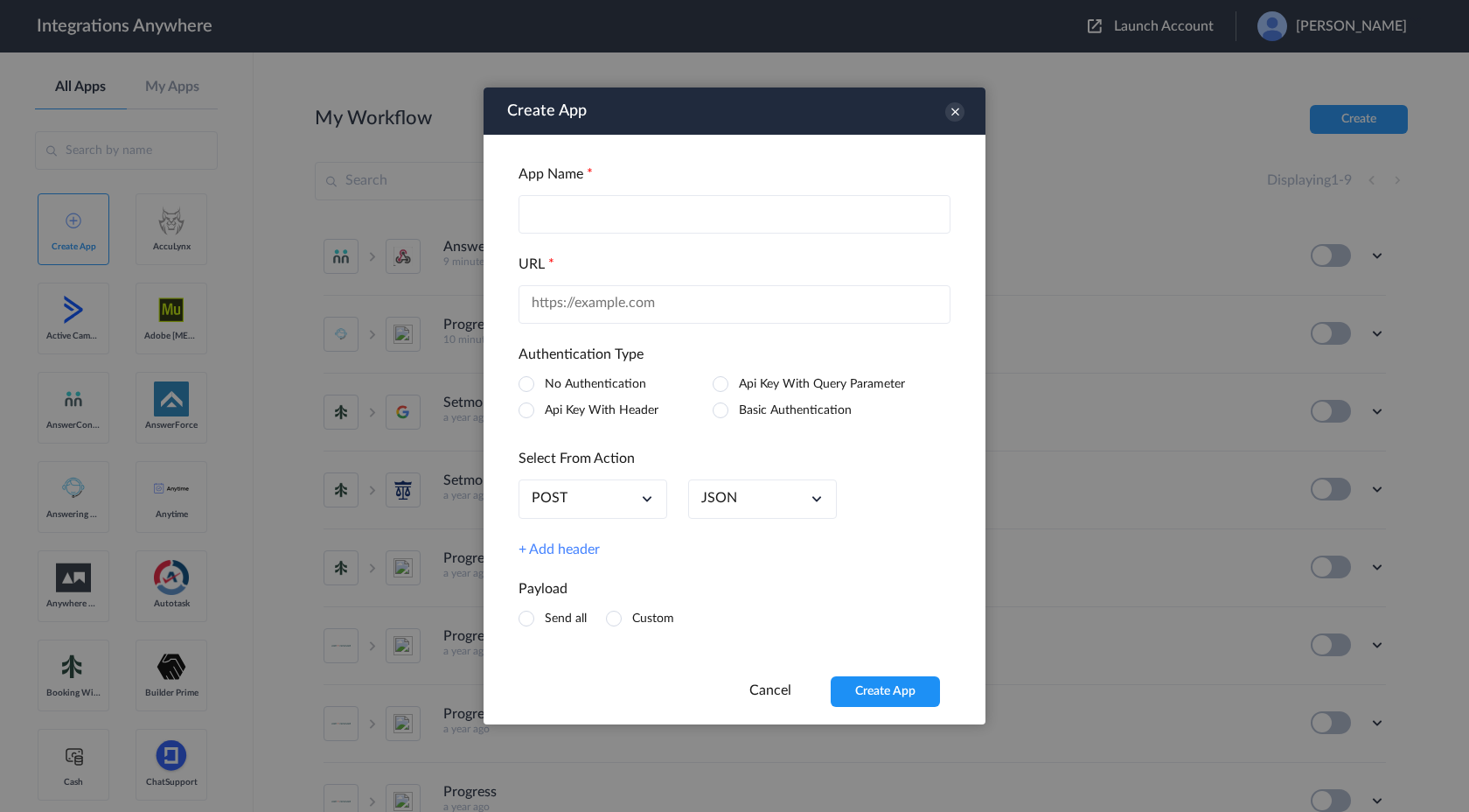
click at [531, 410] on span at bounding box center [527, 410] width 16 height 16
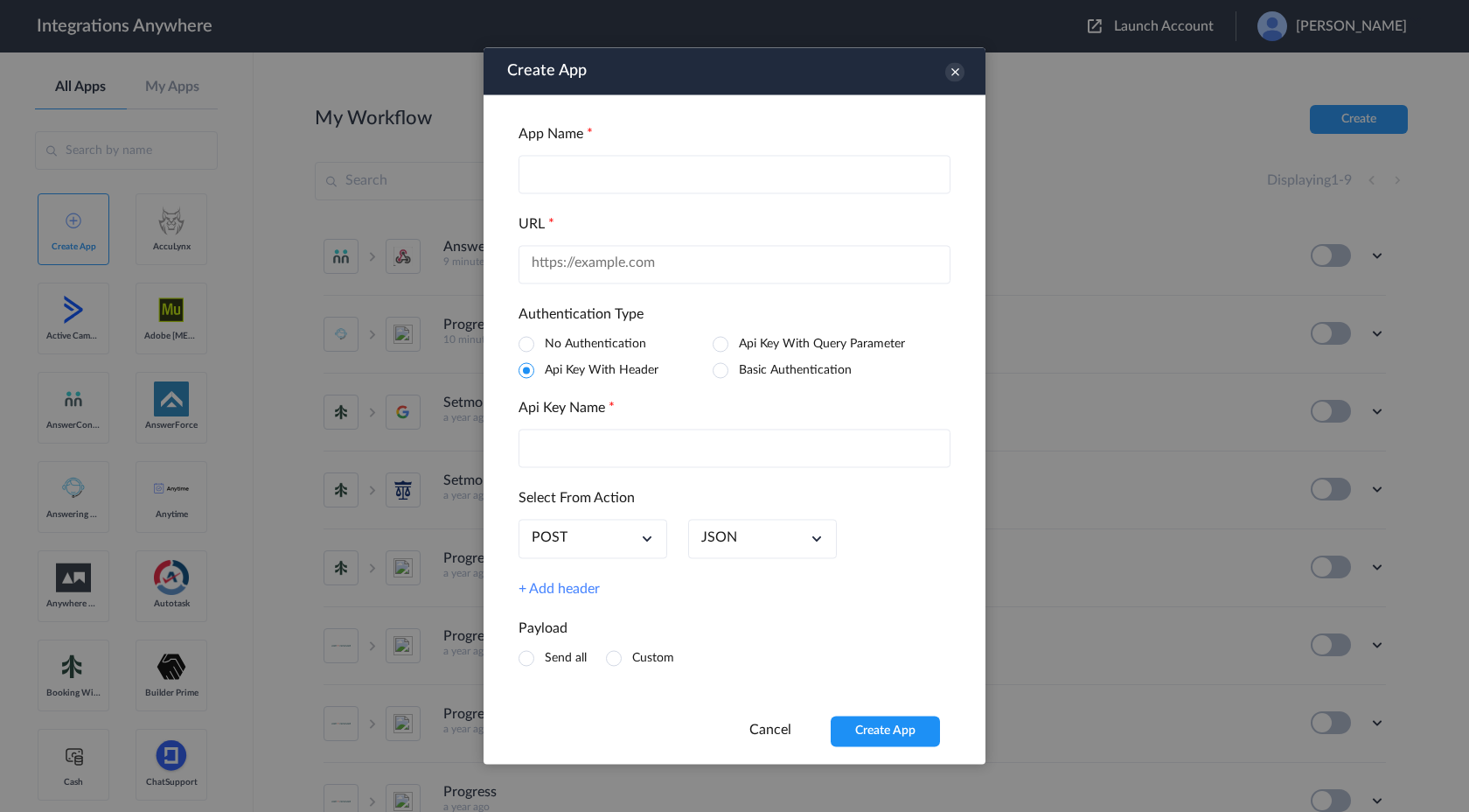
click at [582, 455] on input "text" at bounding box center [734, 448] width 432 height 38
click at [627, 180] on input "text" at bounding box center [734, 174] width 432 height 38
click at [953, 82] on div "Create App" at bounding box center [735, 70] width 502 height 47
click at [964, 72] on div "Create App" at bounding box center [735, 70] width 502 height 47
click at [956, 72] on icon at bounding box center [955, 72] width 20 height 20
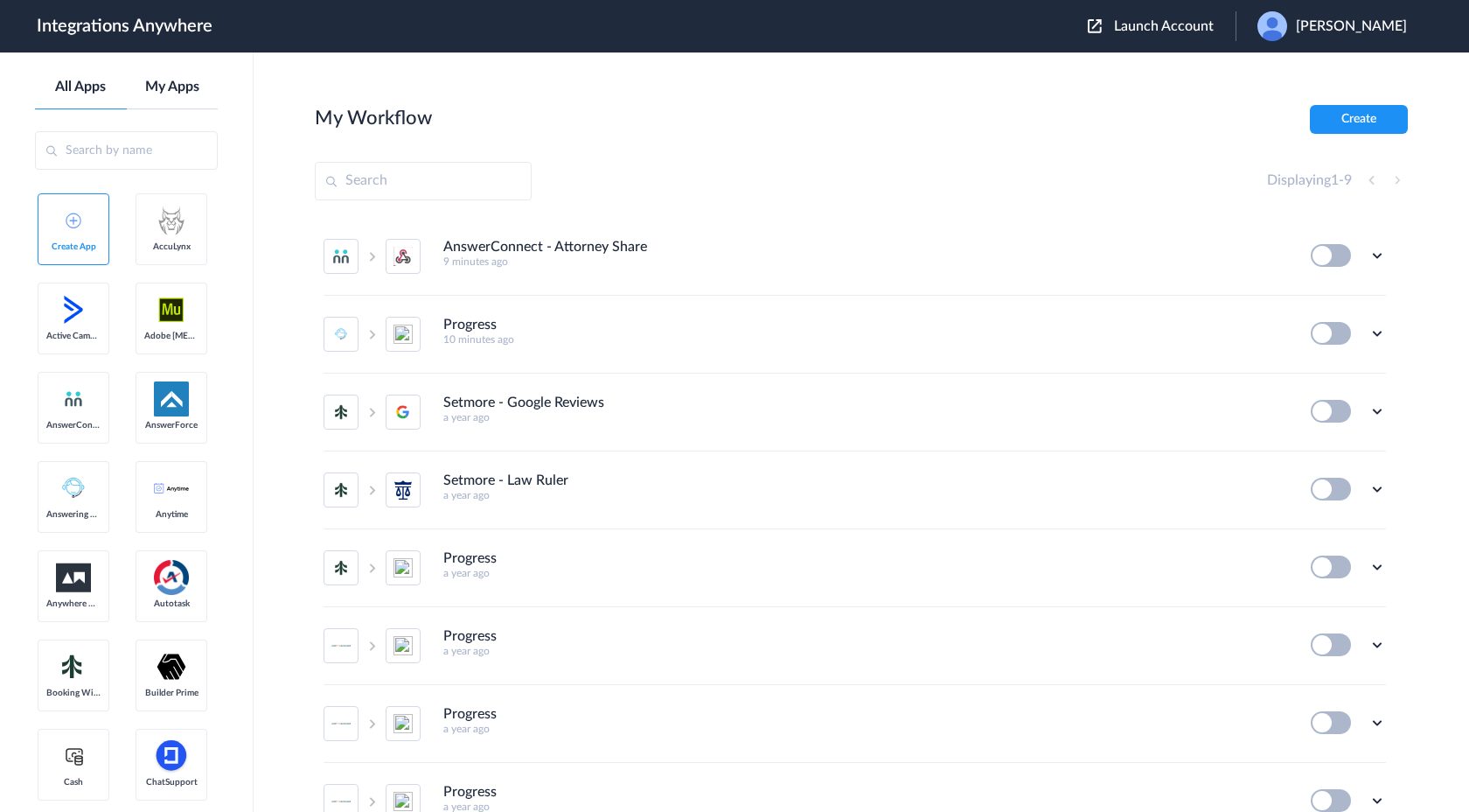
click at [184, 90] on link "My Apps" at bounding box center [173, 87] width 92 height 17
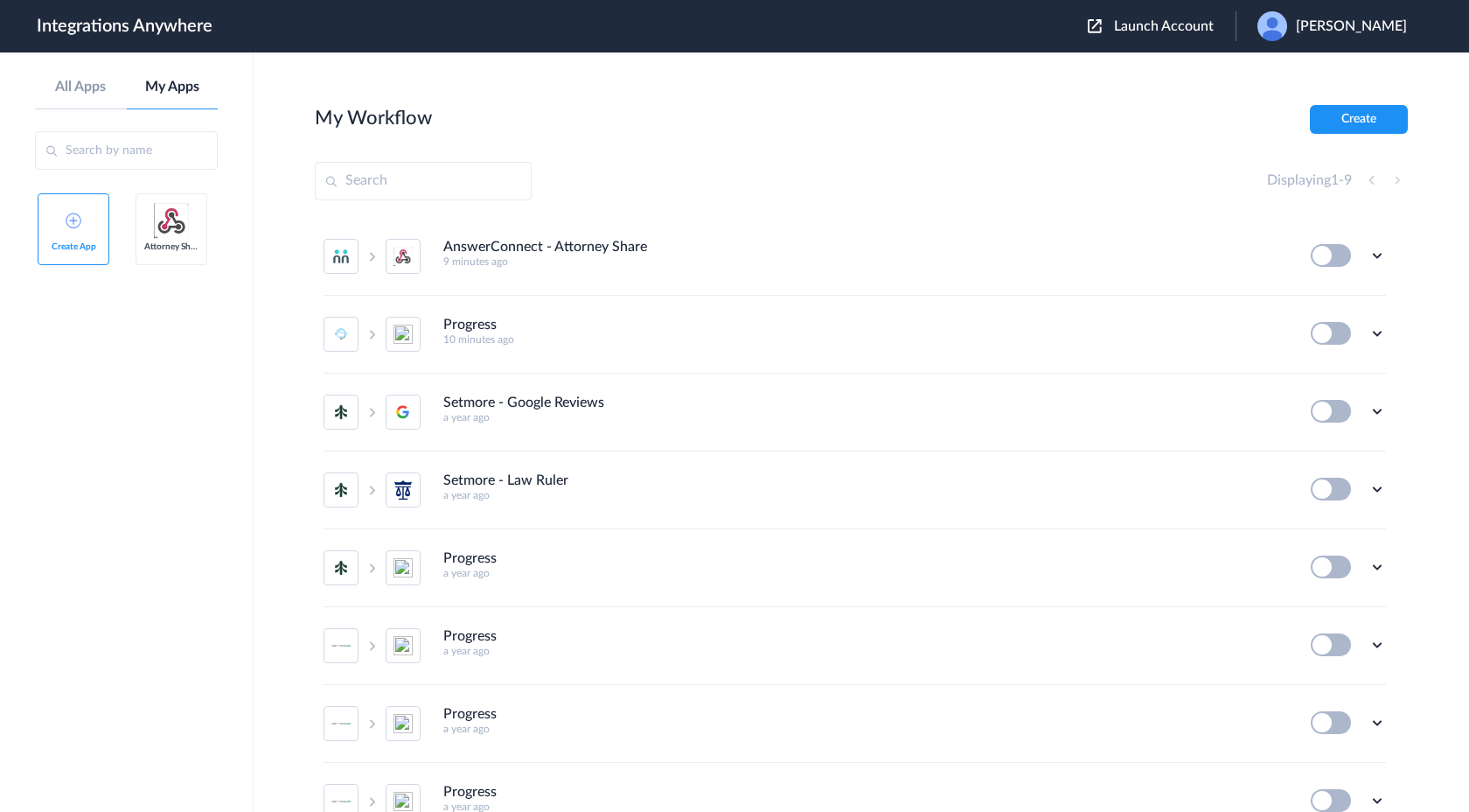
click at [178, 230] on img at bounding box center [171, 220] width 35 height 35
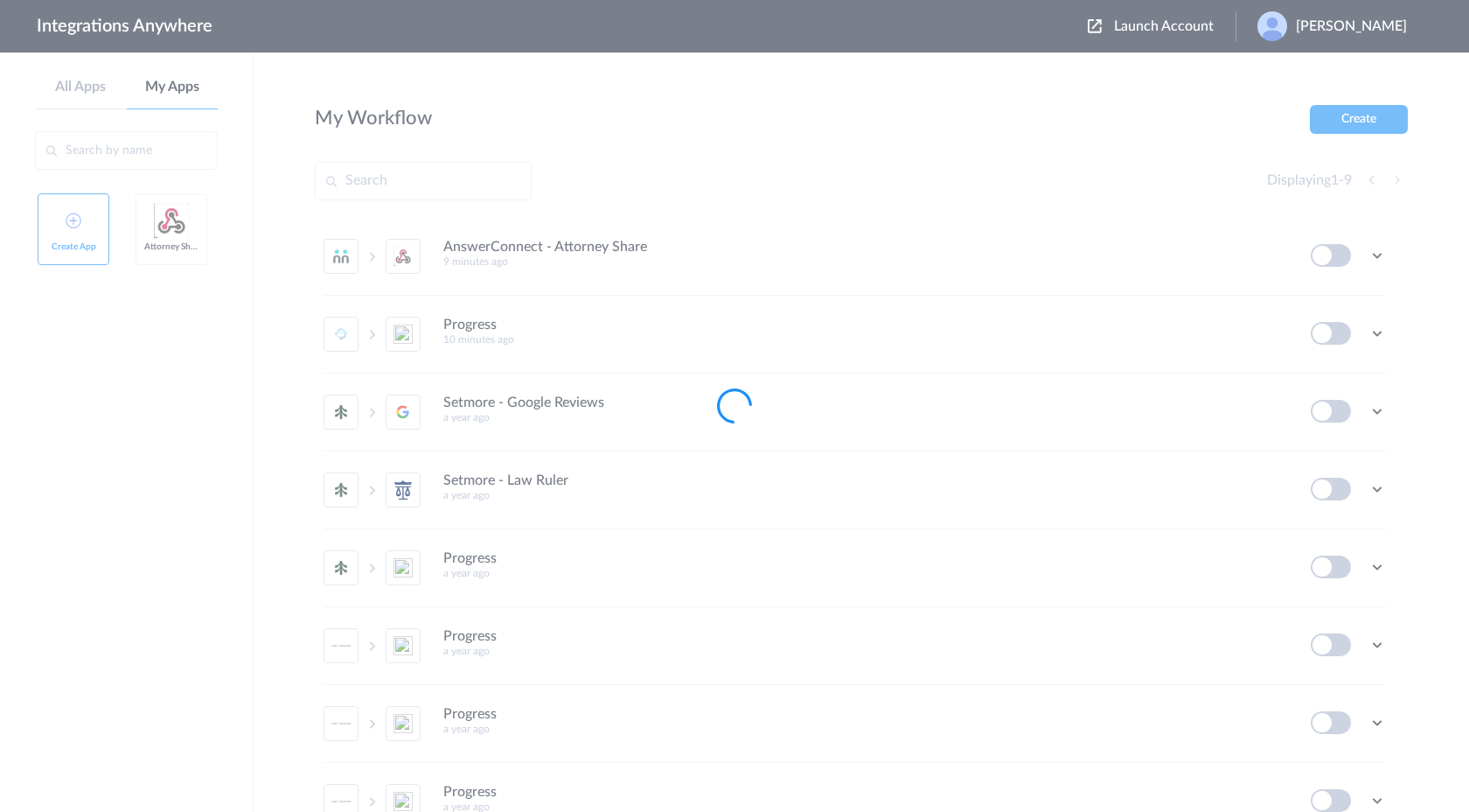
type input "Attorney Share"
type input "[URL][DOMAIN_NAME]"
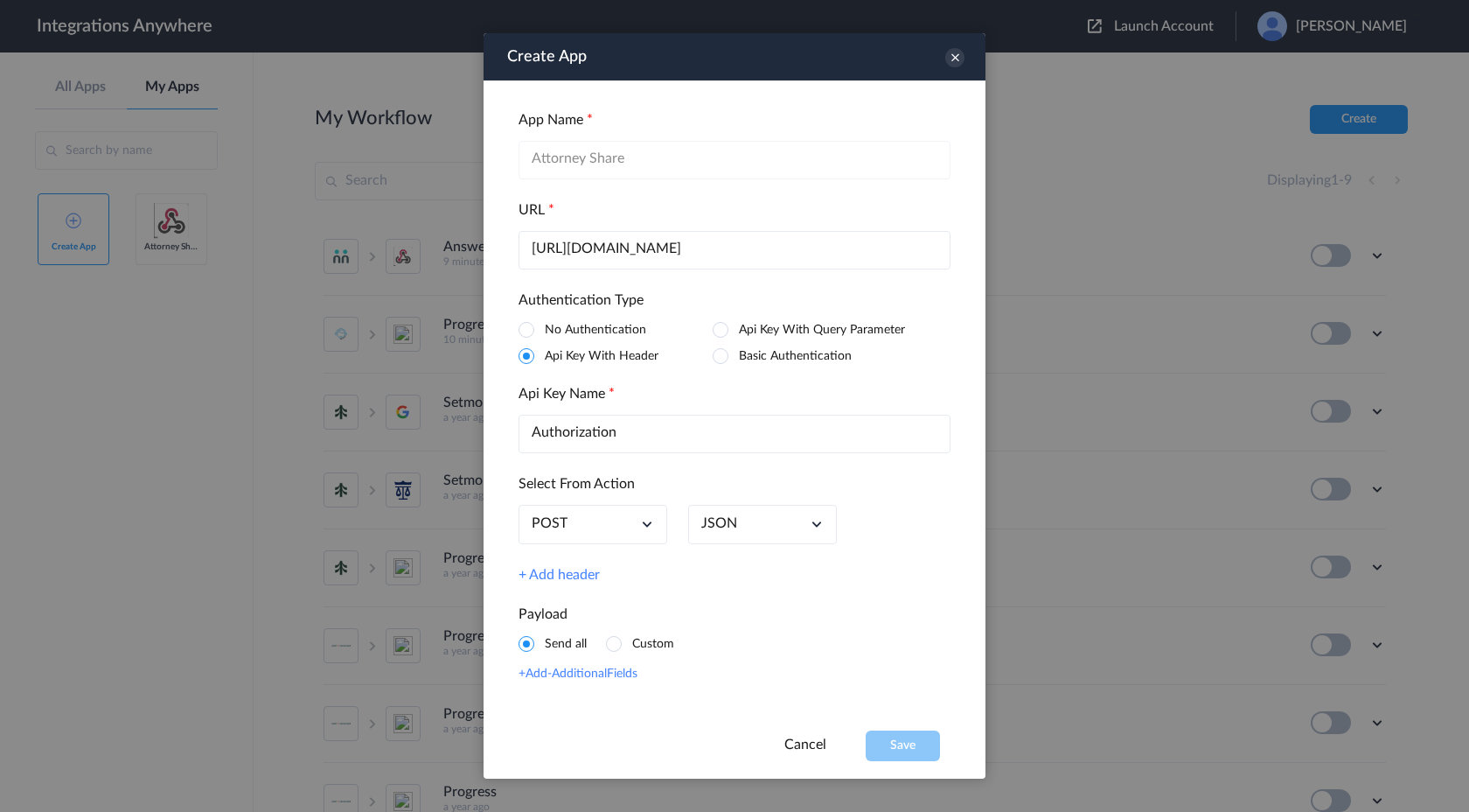
click at [684, 258] on input "[URL][DOMAIN_NAME]" at bounding box center [734, 249] width 432 height 38
click at [949, 56] on icon at bounding box center [955, 58] width 20 height 20
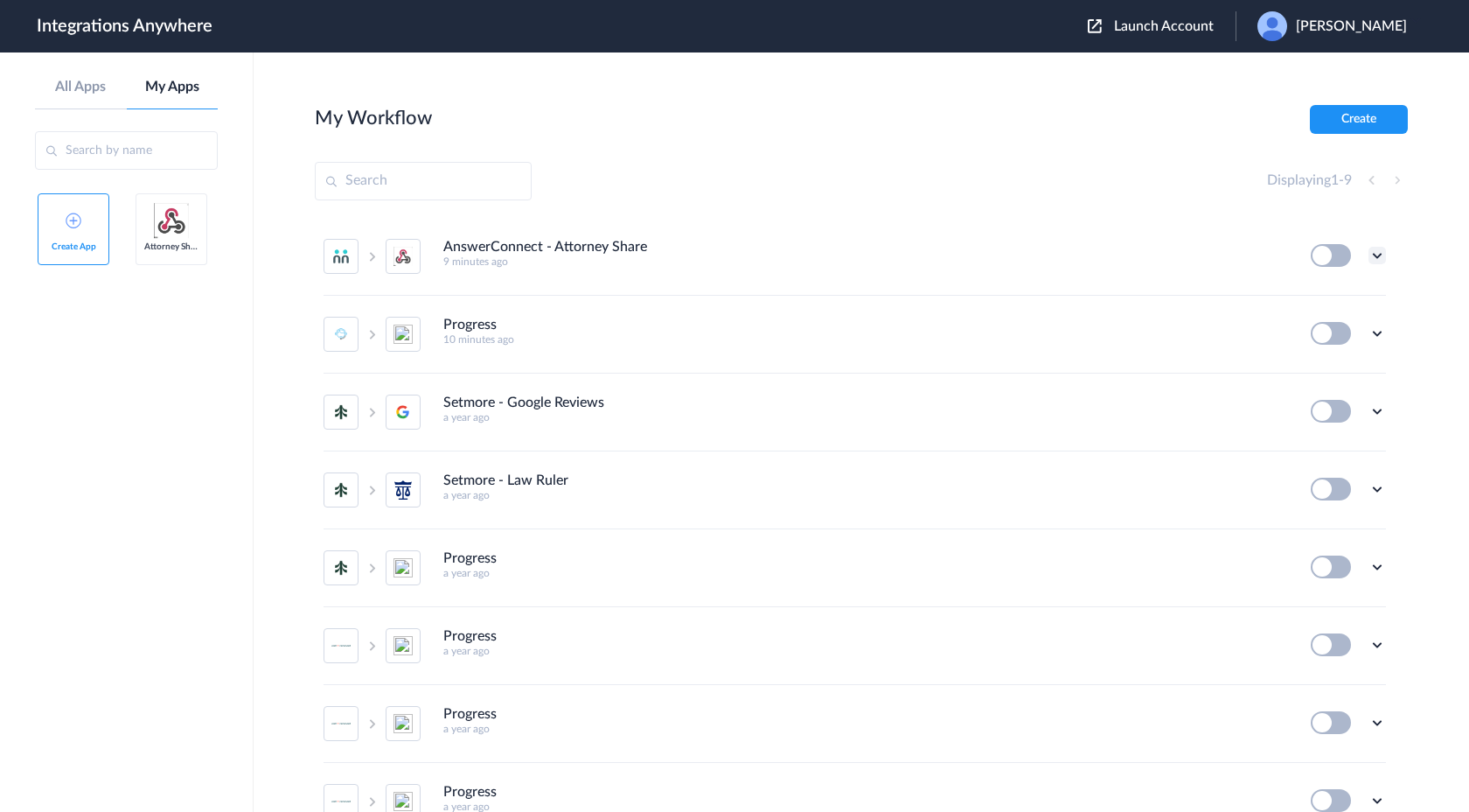
click at [1378, 255] on icon at bounding box center [1378, 255] width 18 height 18
click at [1327, 299] on link "Edit" at bounding box center [1306, 296] width 42 height 12
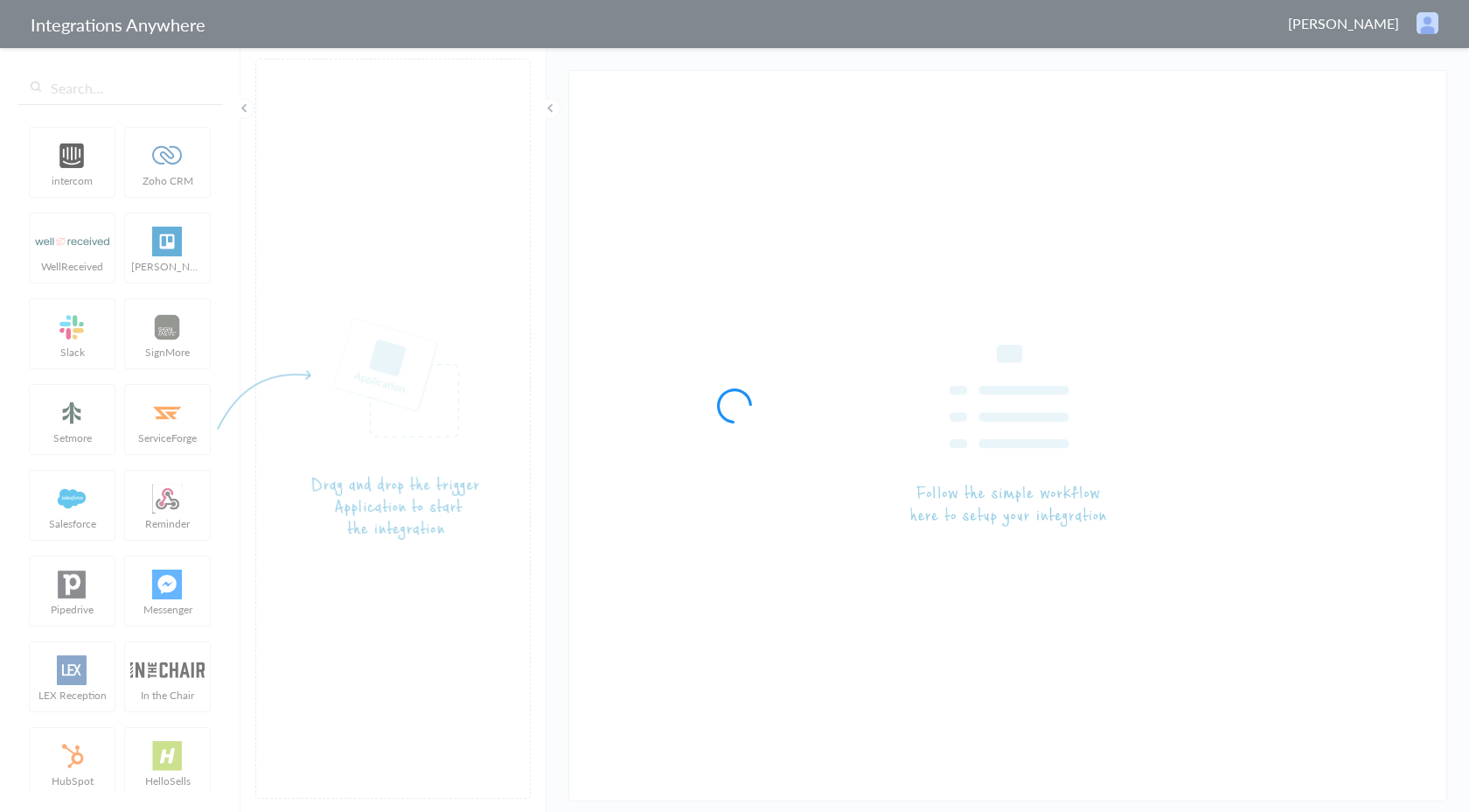
type input "AnswerConnect - Attorney Share"
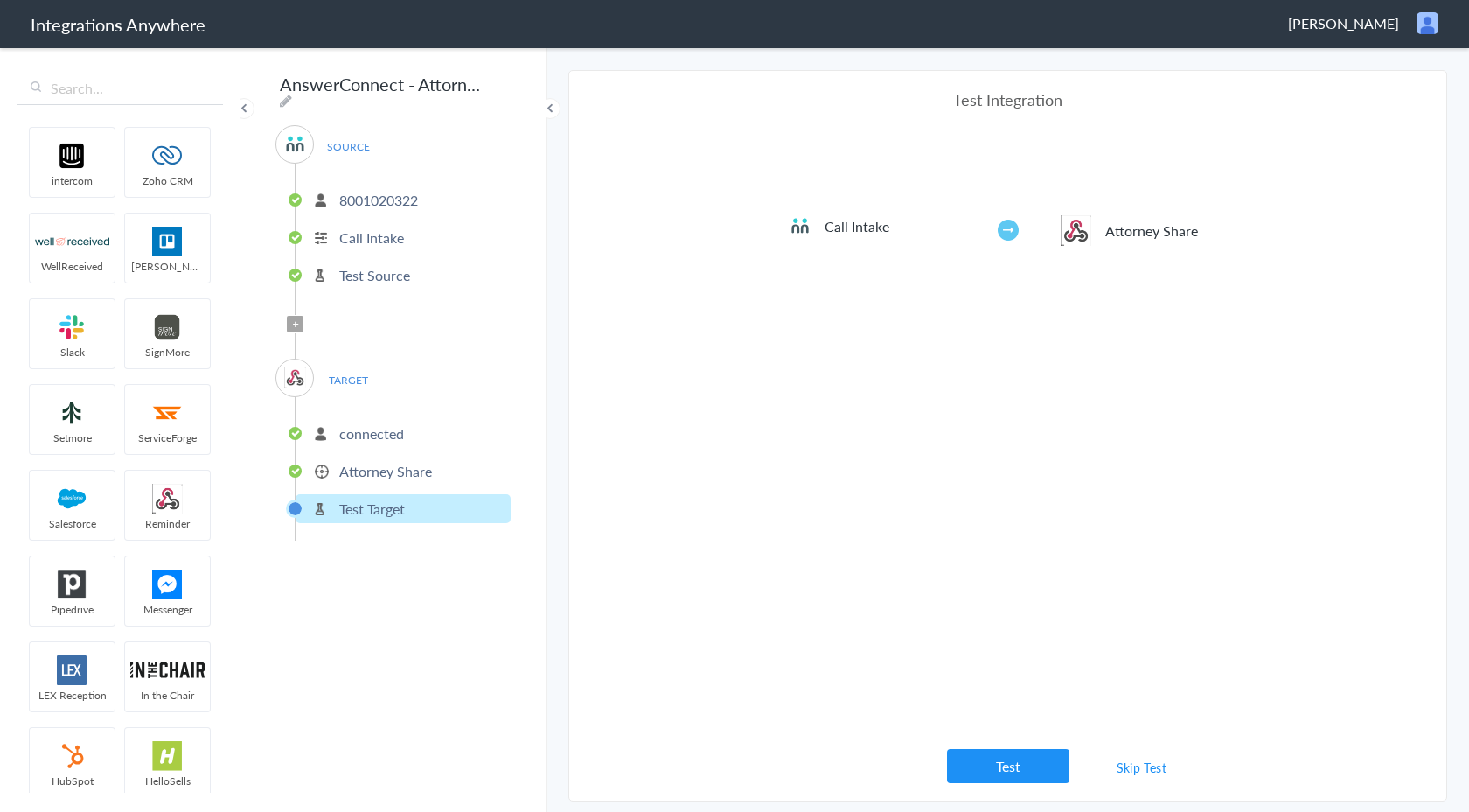
click at [423, 471] on p "Attorney Share" at bounding box center [386, 471] width 93 height 20
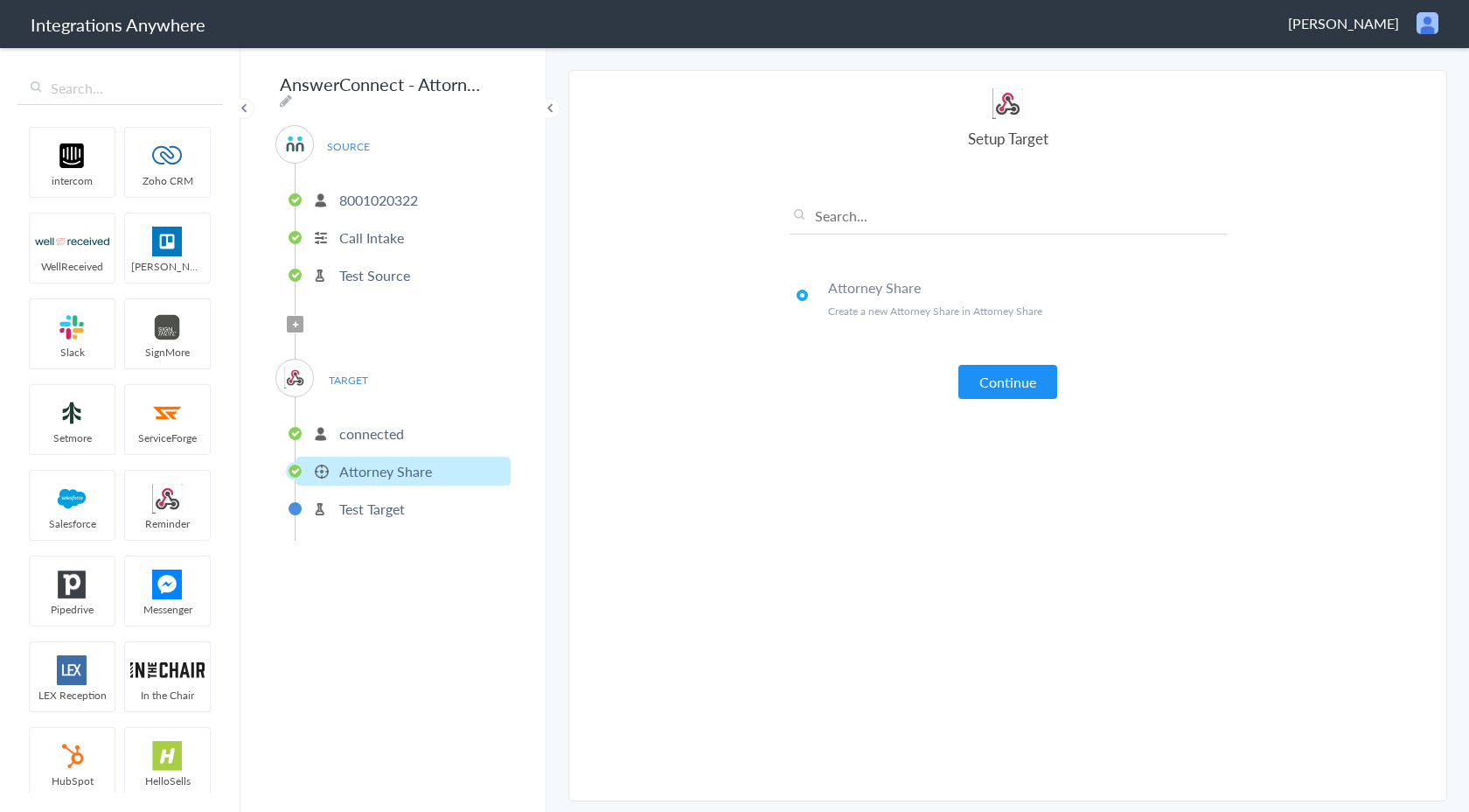
click at [398, 500] on p "Test Target" at bounding box center [372, 508] width 66 height 20
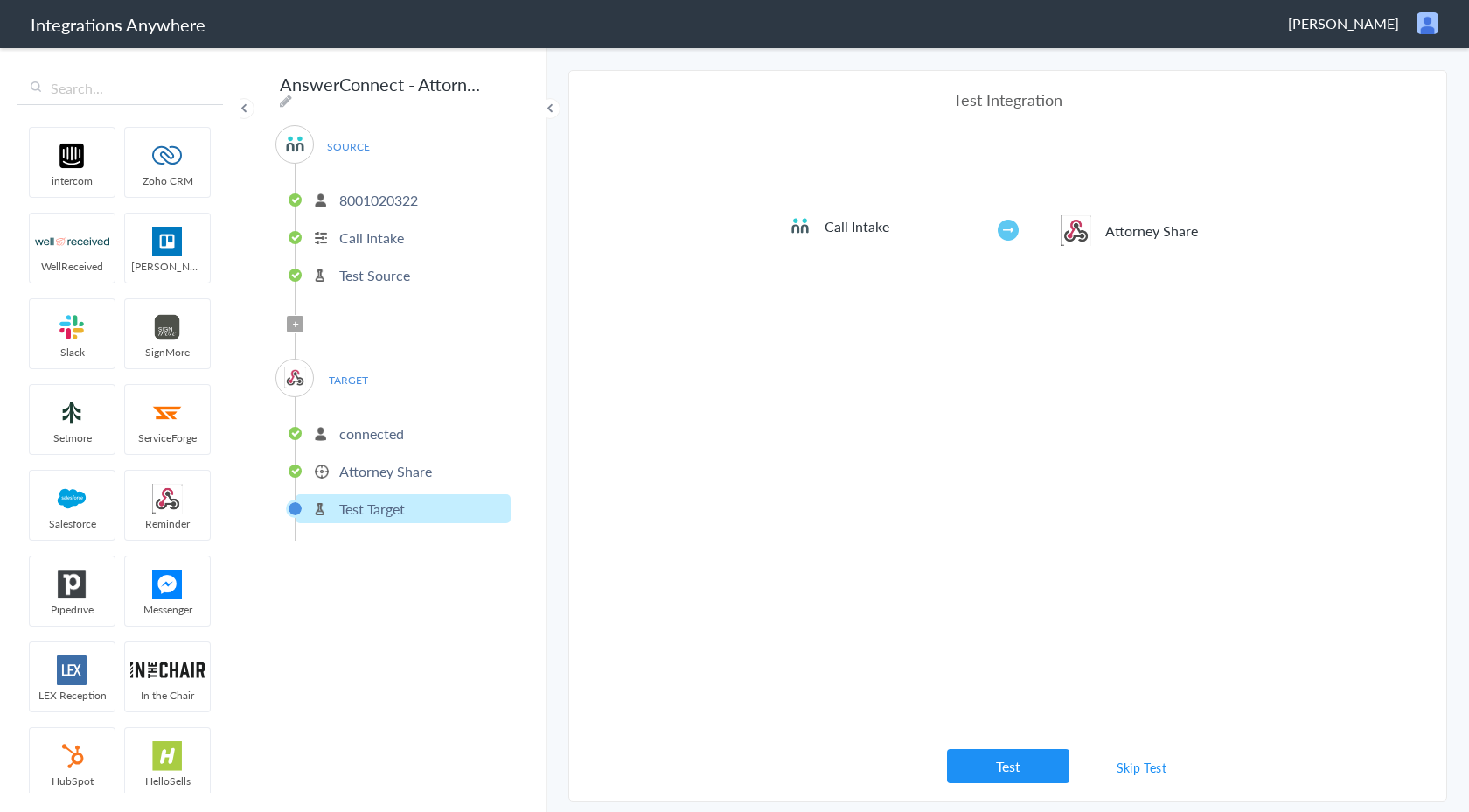
click at [381, 427] on p "connected" at bounding box center [371, 433] width 65 height 20
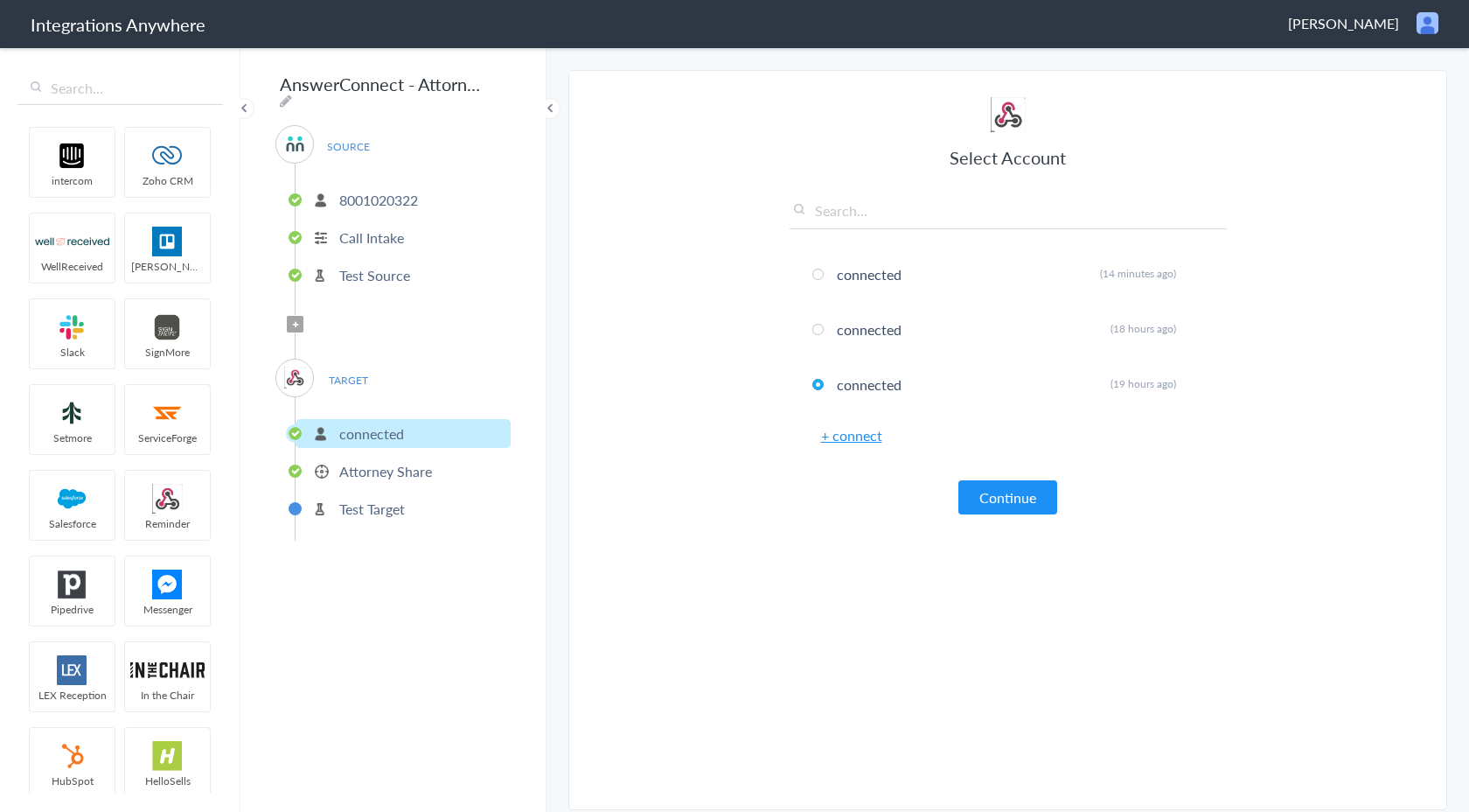
click at [418, 504] on li "Test Target" at bounding box center [402, 508] width 215 height 29
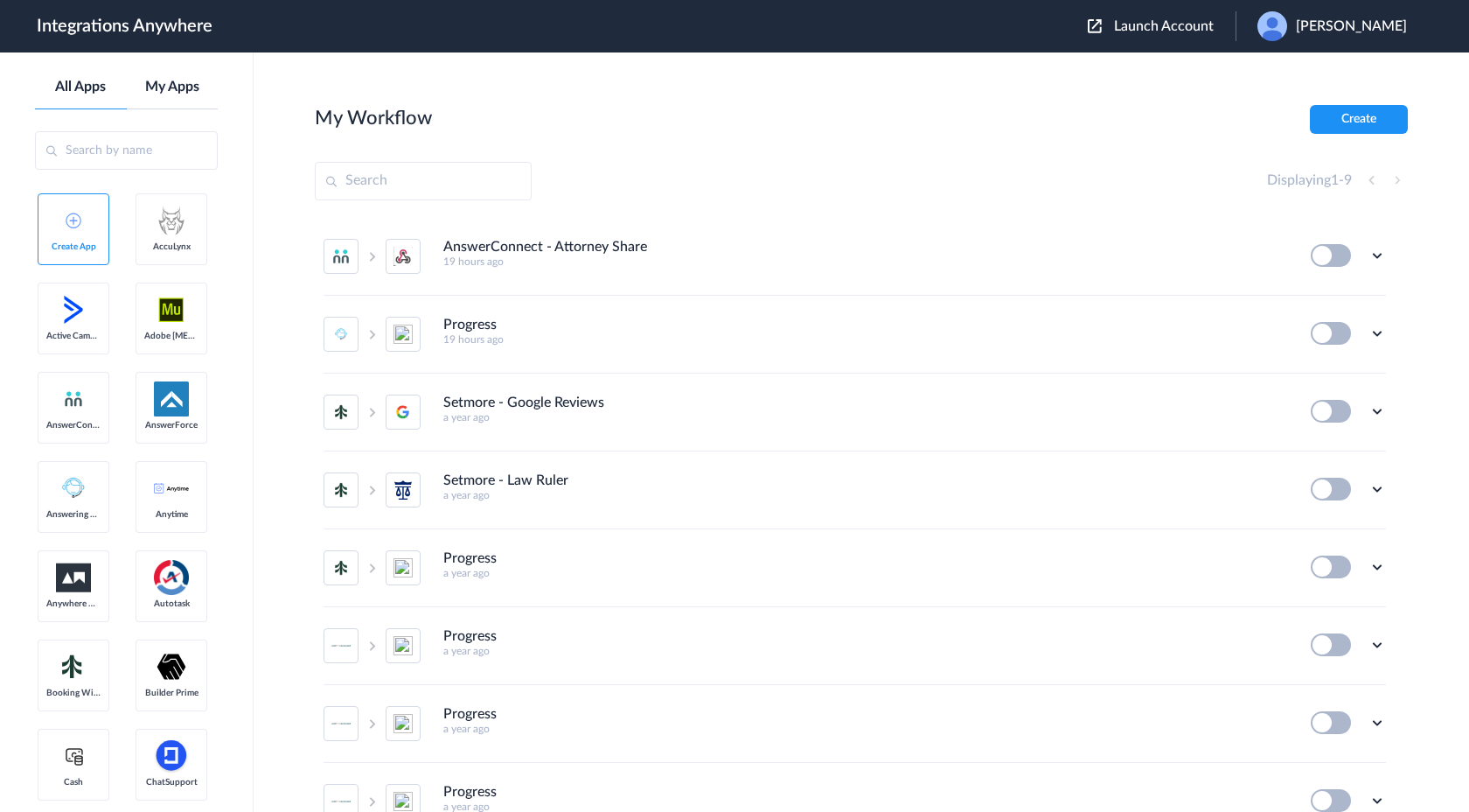
click at [175, 88] on link "My Apps" at bounding box center [173, 87] width 92 height 17
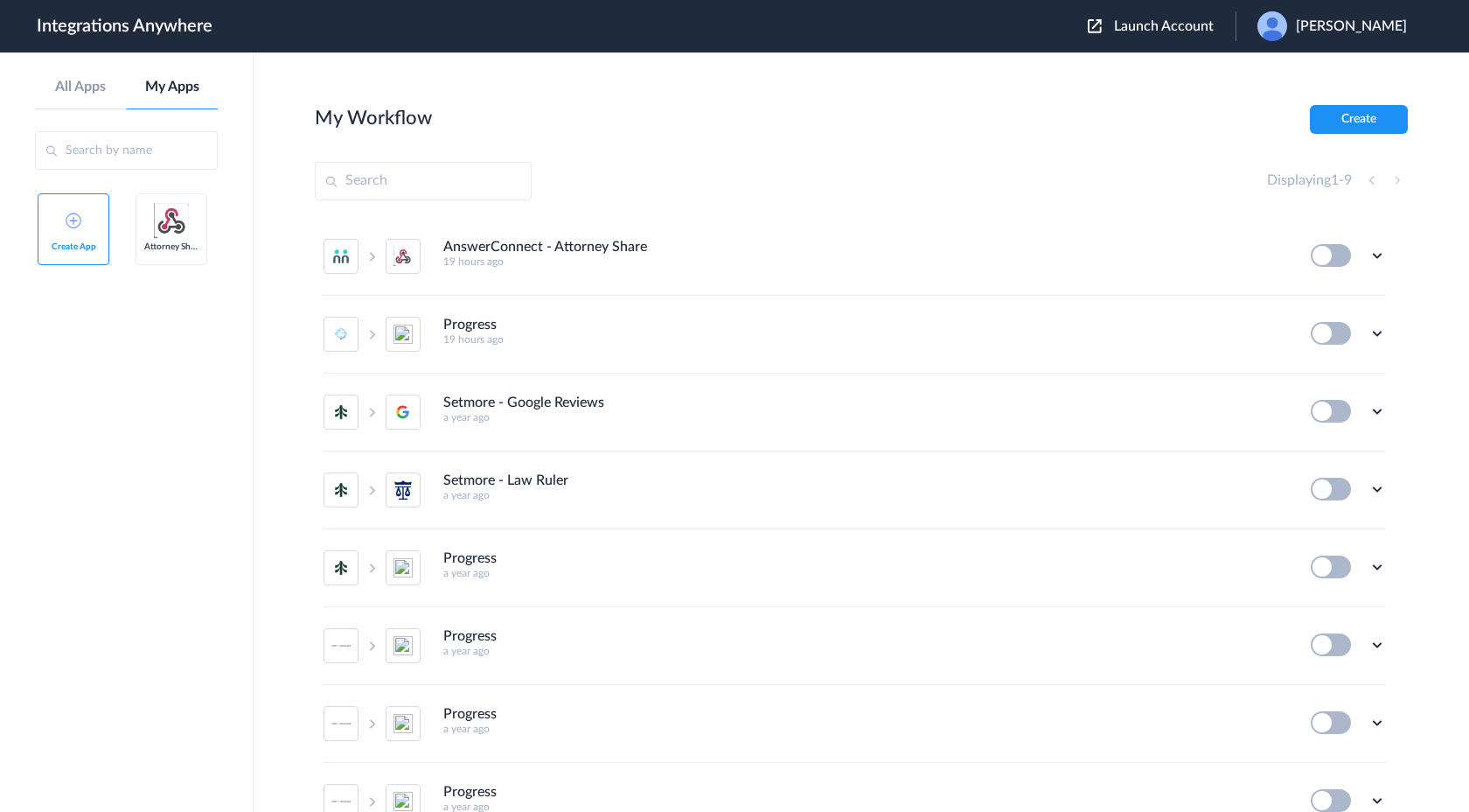
click at [168, 236] on img at bounding box center [171, 220] width 35 height 35
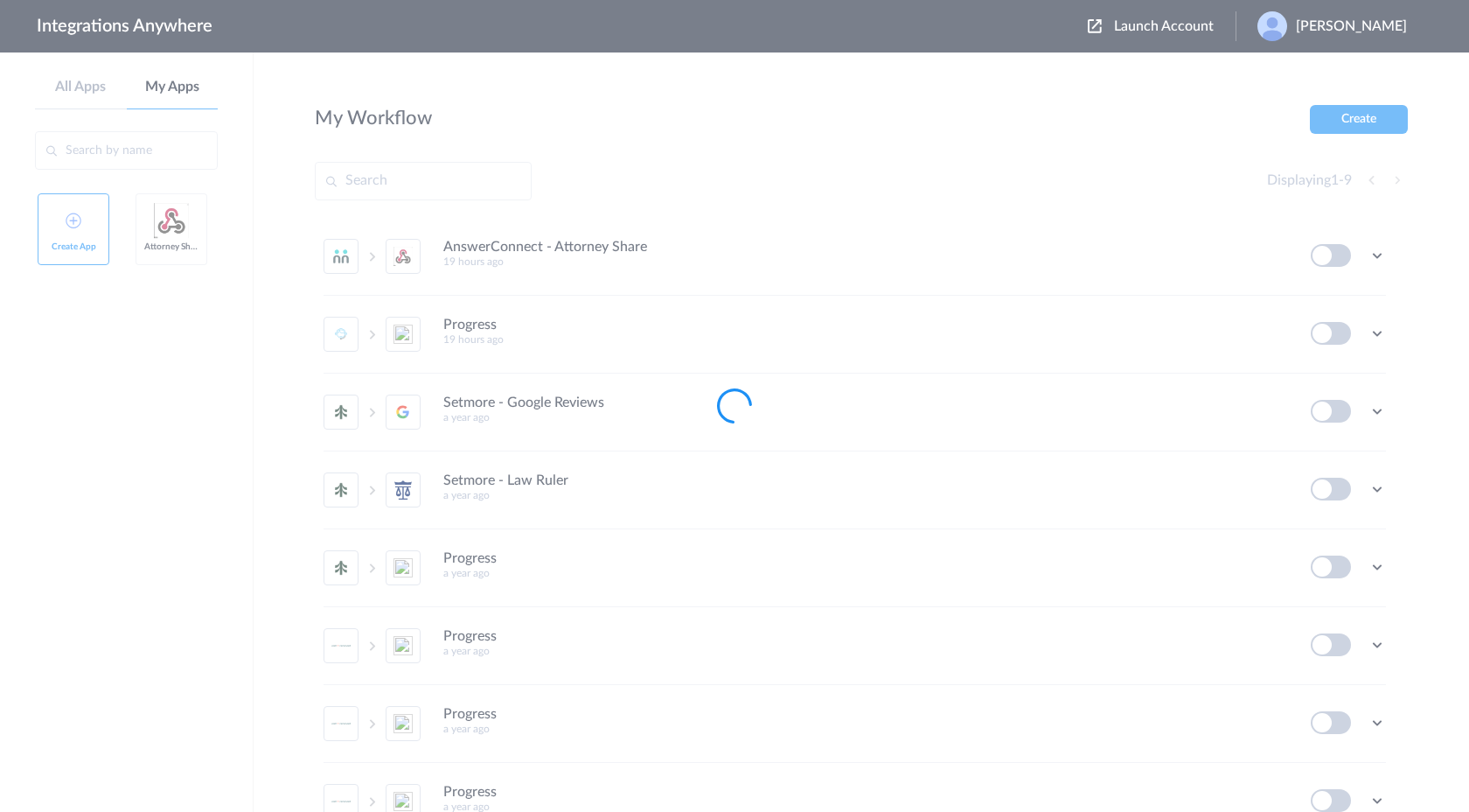
type input "Attorney Share"
type input "[URL][DOMAIN_NAME]"
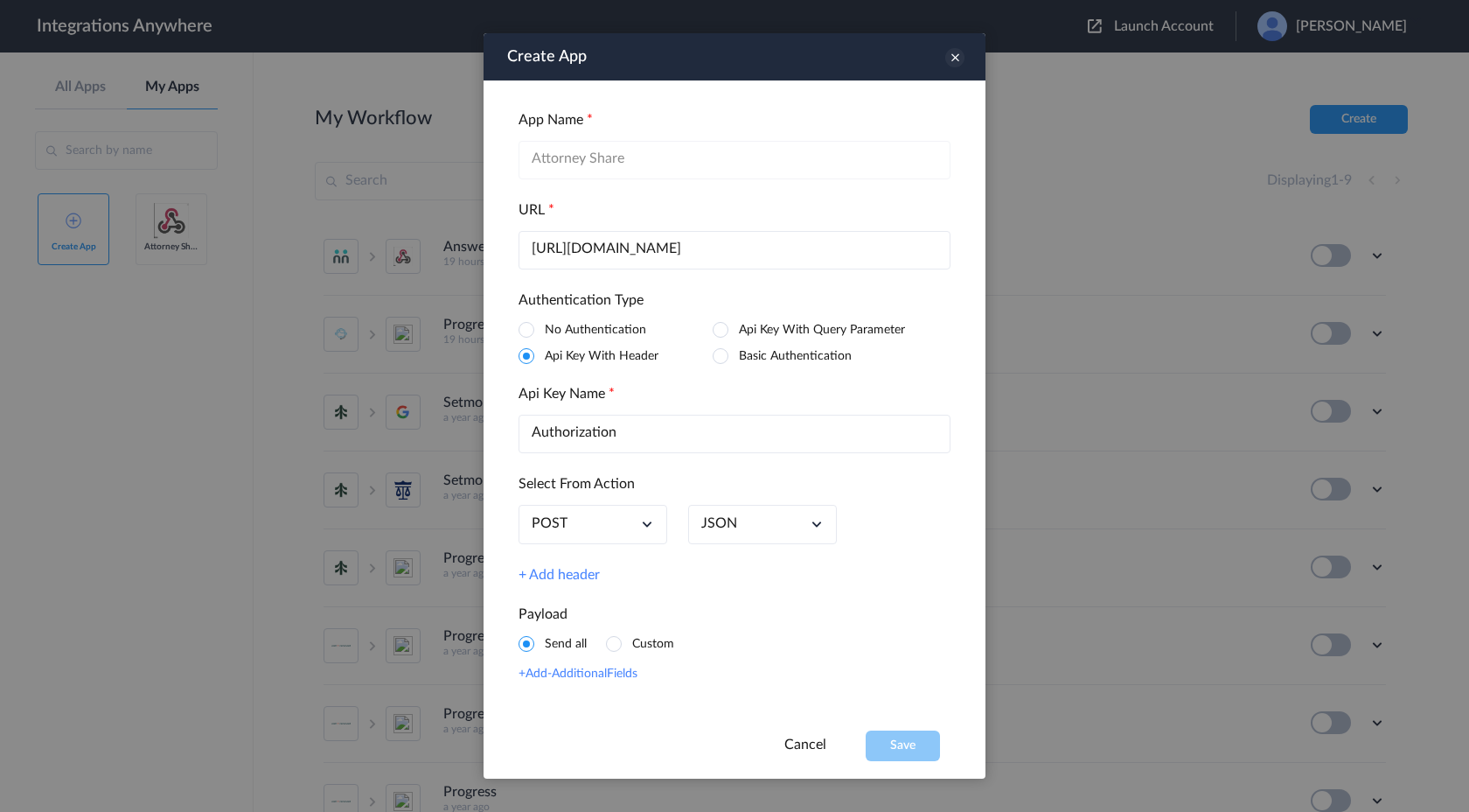
click at [954, 59] on icon at bounding box center [955, 58] width 20 height 20
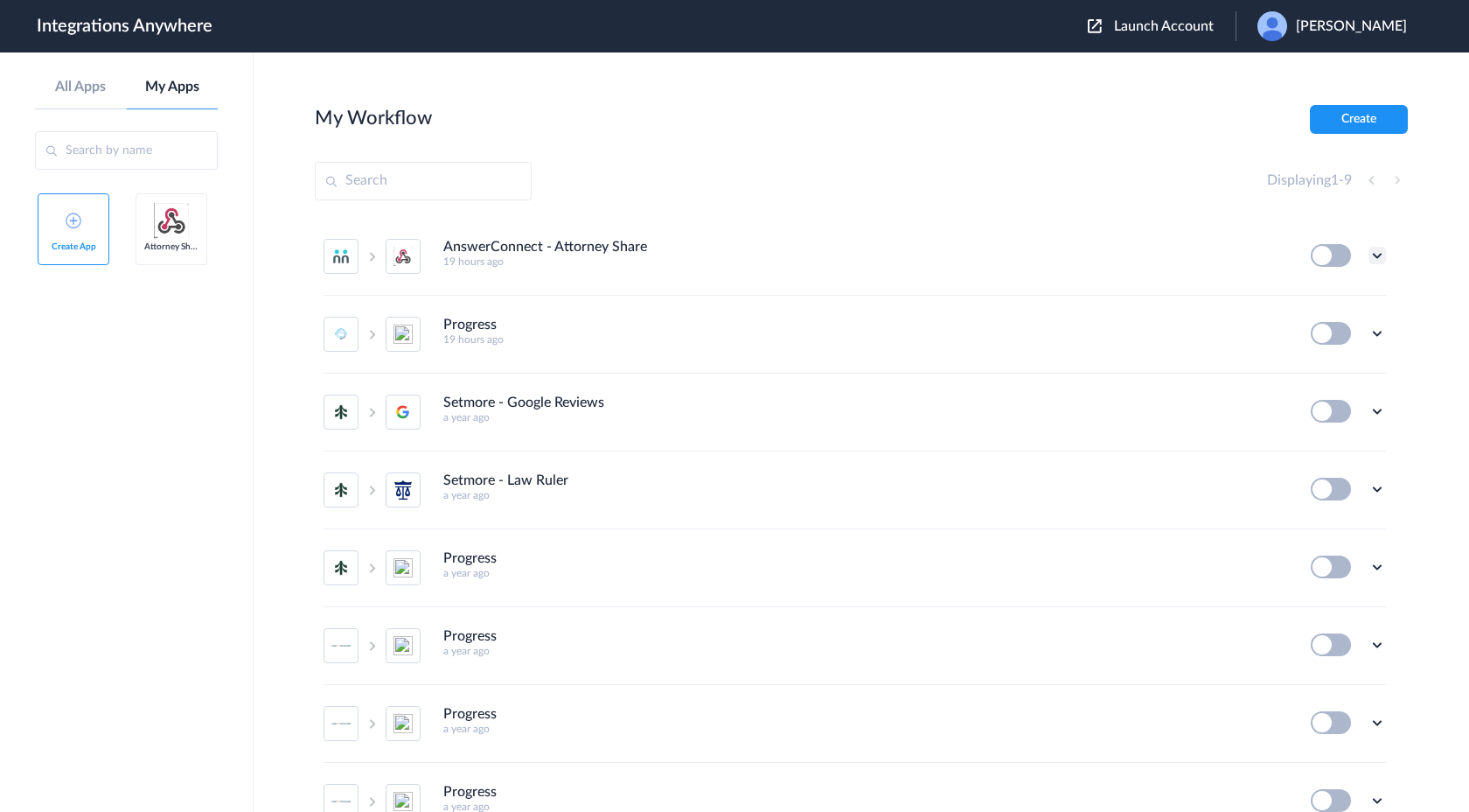
click at [1374, 261] on icon at bounding box center [1378, 255] width 18 height 18
click at [167, 228] on img at bounding box center [171, 220] width 35 height 35
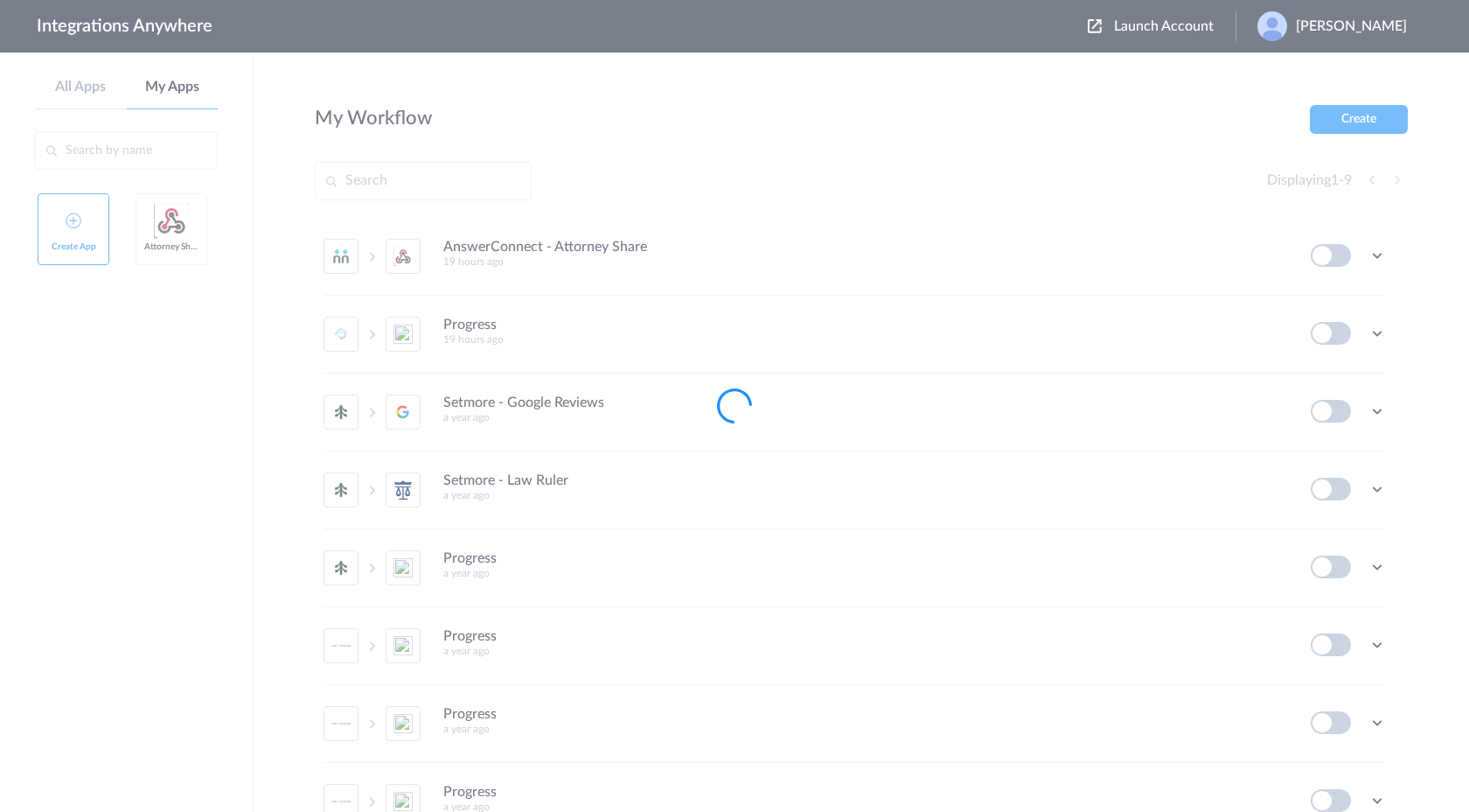
type input "Attorney Share"
type input "[URL][DOMAIN_NAME]"
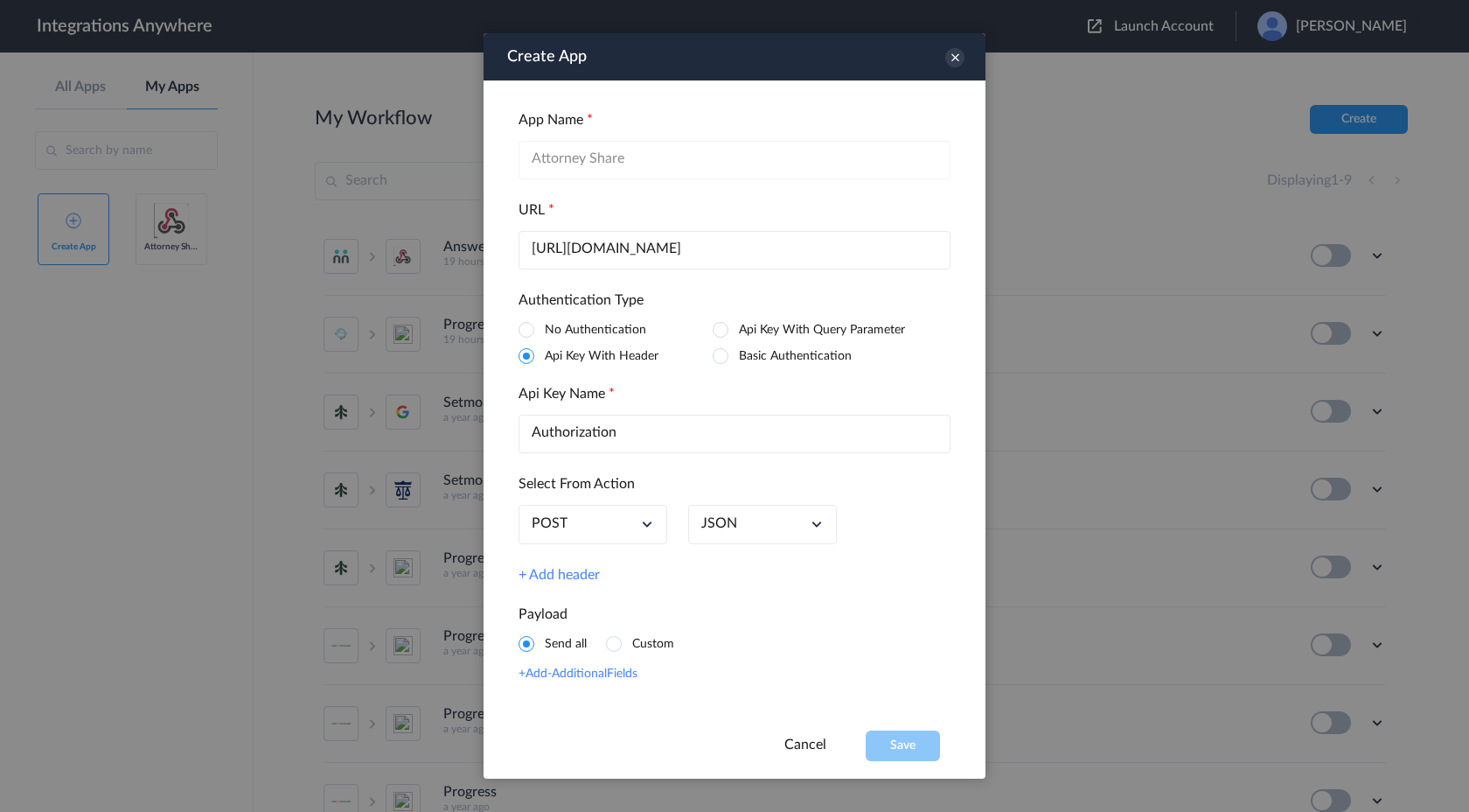
click at [572, 675] on link "+Add-AdditionalFields" at bounding box center [734, 674] width 432 height 15
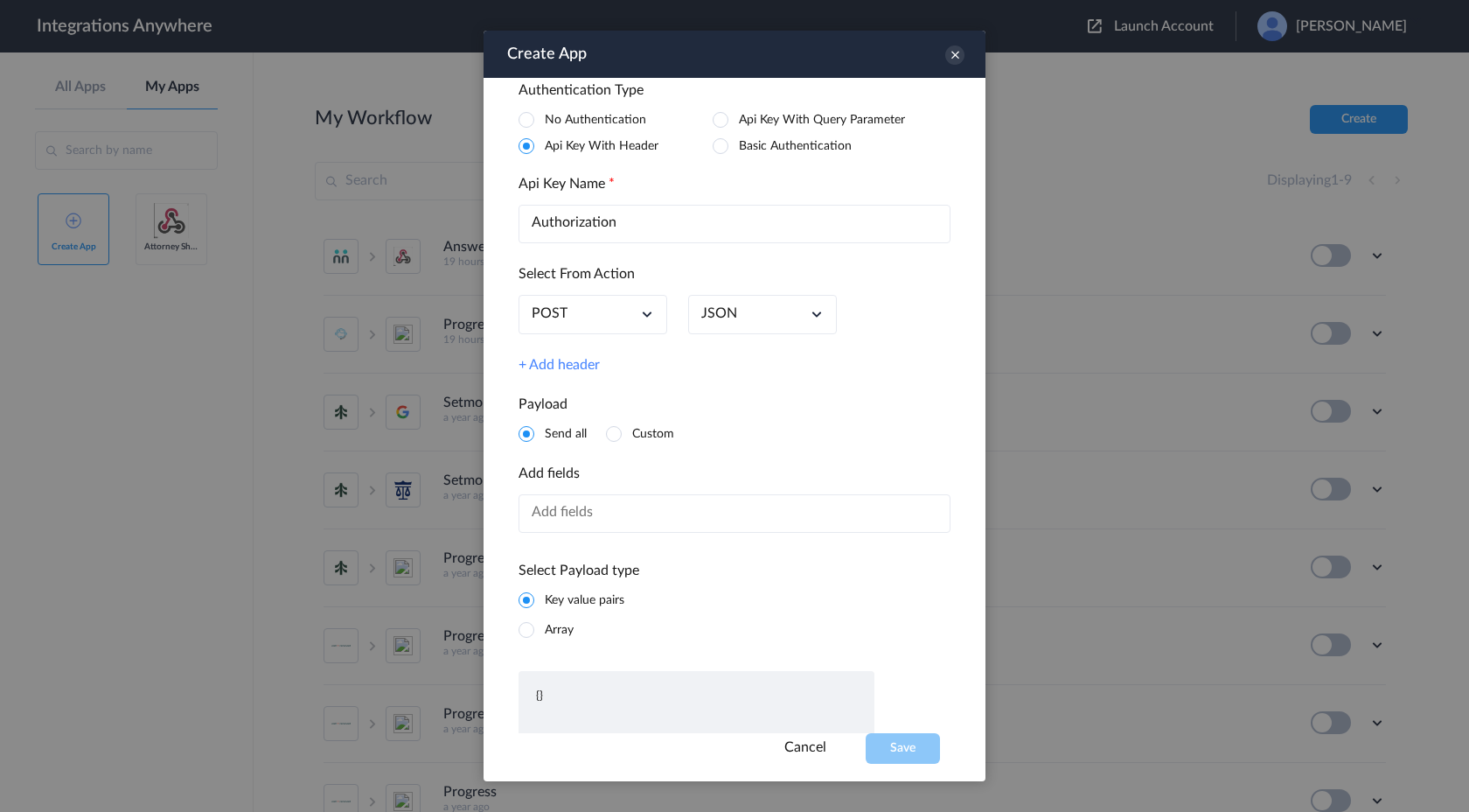
scroll to position [285, 0]
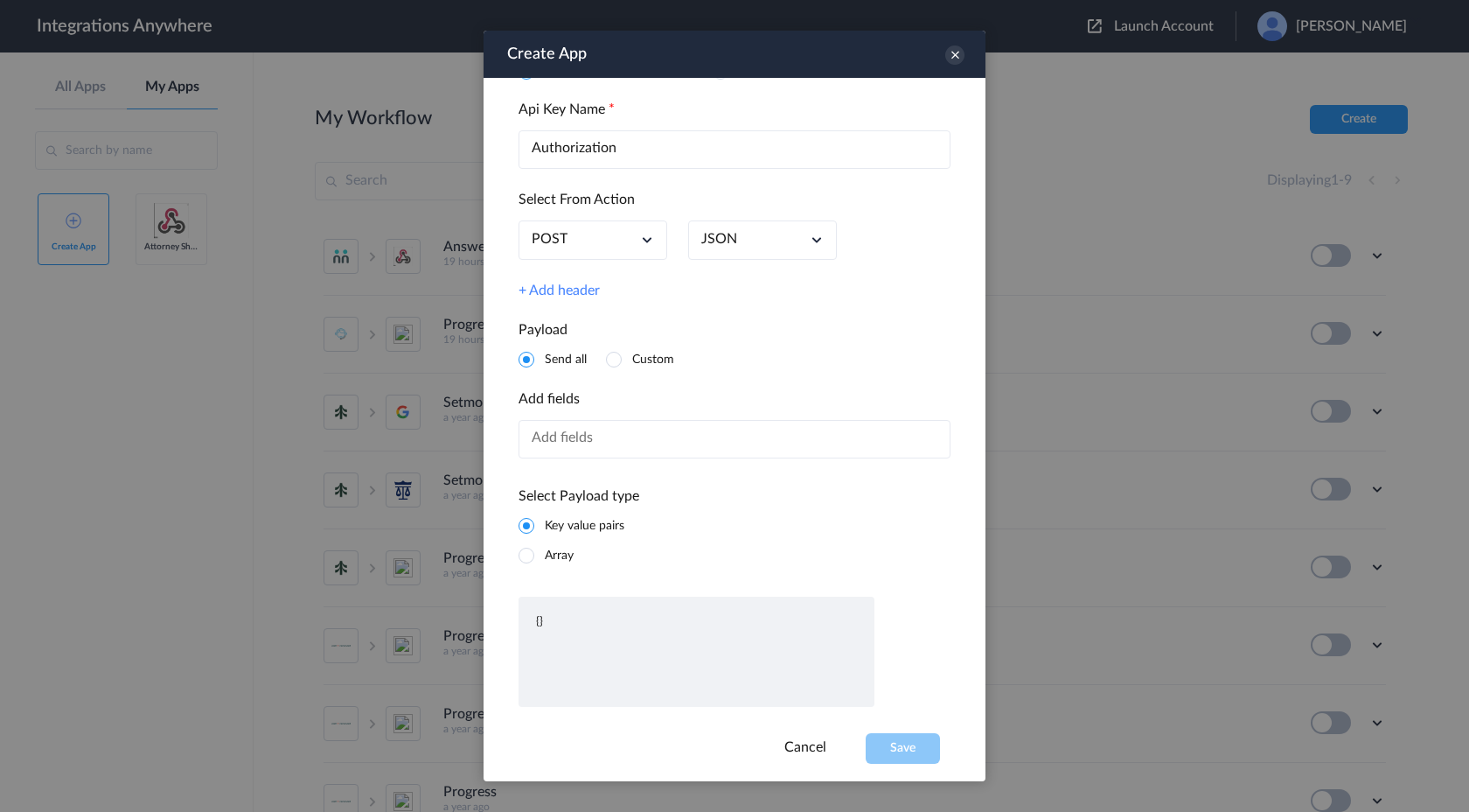
click at [591, 439] on input "text" at bounding box center [734, 439] width 432 height 38
click at [527, 558] on span at bounding box center [527, 556] width 16 height 16
click at [529, 521] on span at bounding box center [527, 526] width 16 height 16
click at [612, 420] on input "text" at bounding box center [734, 439] width 432 height 38
click at [616, 366] on li "Custom" at bounding box center [640, 360] width 68 height 18
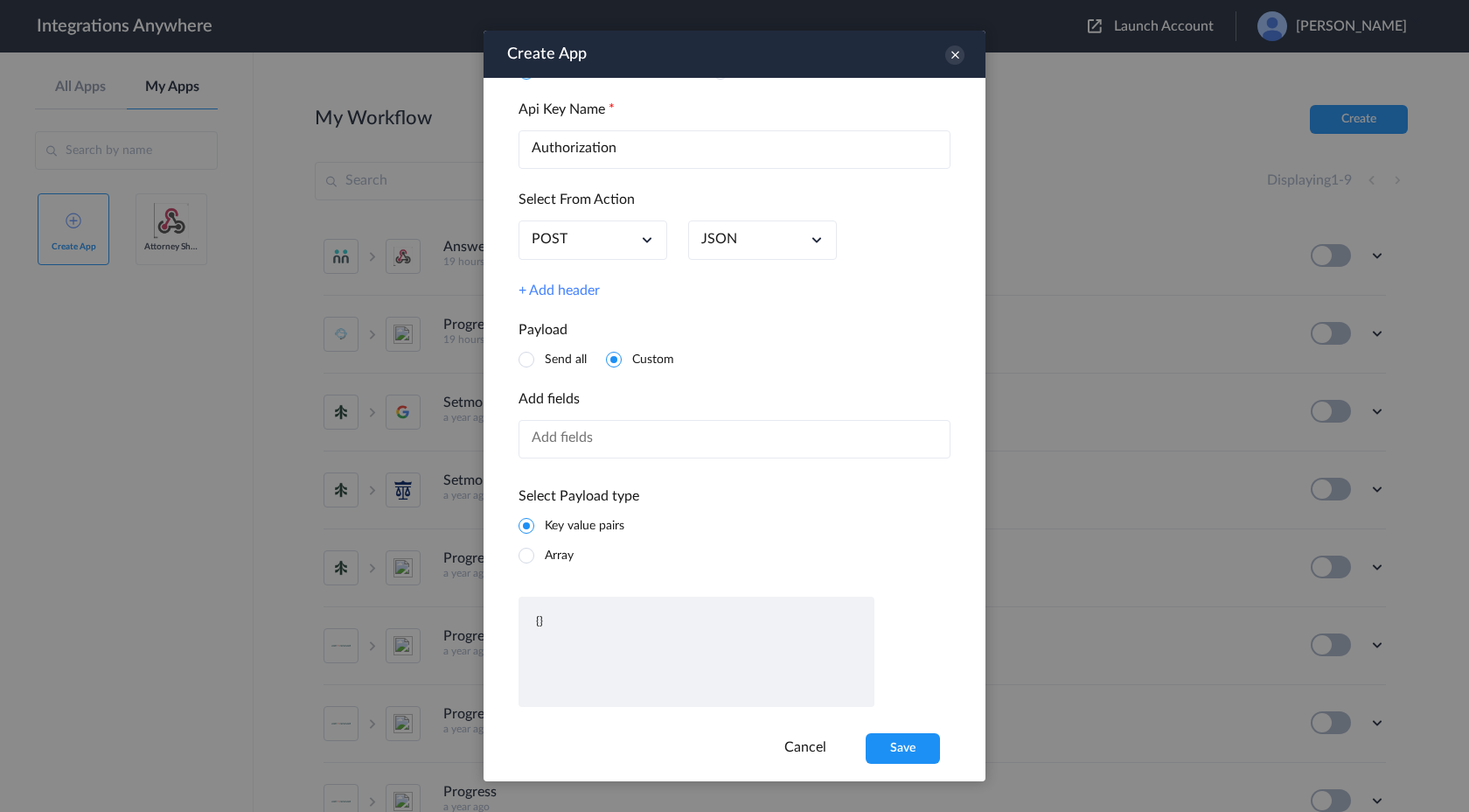
click at [527, 358] on span at bounding box center [527, 360] width 16 height 16
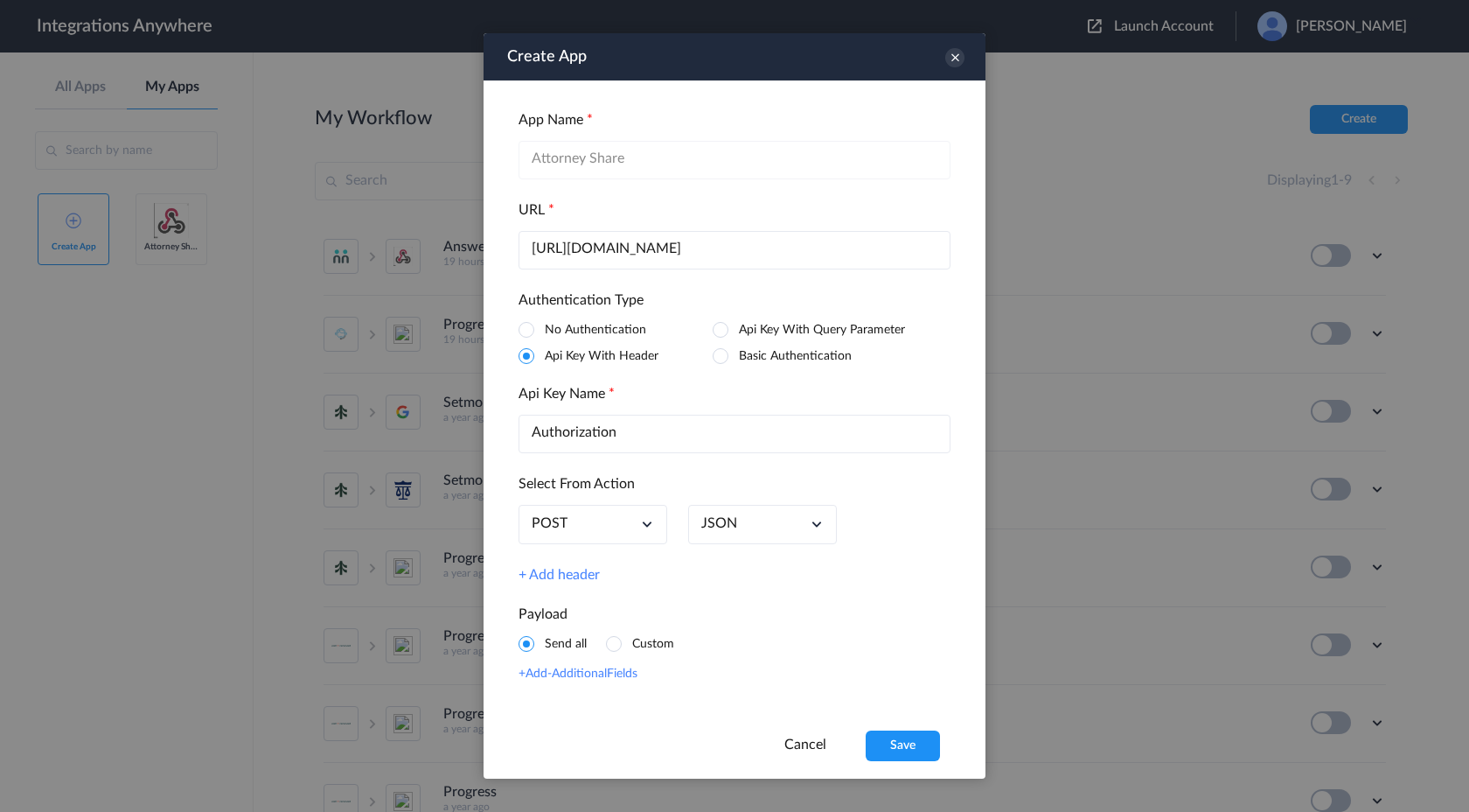
click at [671, 262] on input "[URL][DOMAIN_NAME]" at bounding box center [734, 249] width 432 height 38
click at [725, 243] on input "[URL][DOMAIN_NAME]" at bounding box center [734, 249] width 432 height 38
click at [770, 248] on input "[URL][DOMAIN_NAME]" at bounding box center [734, 249] width 432 height 38
click at [723, 358] on span at bounding box center [721, 356] width 16 height 16
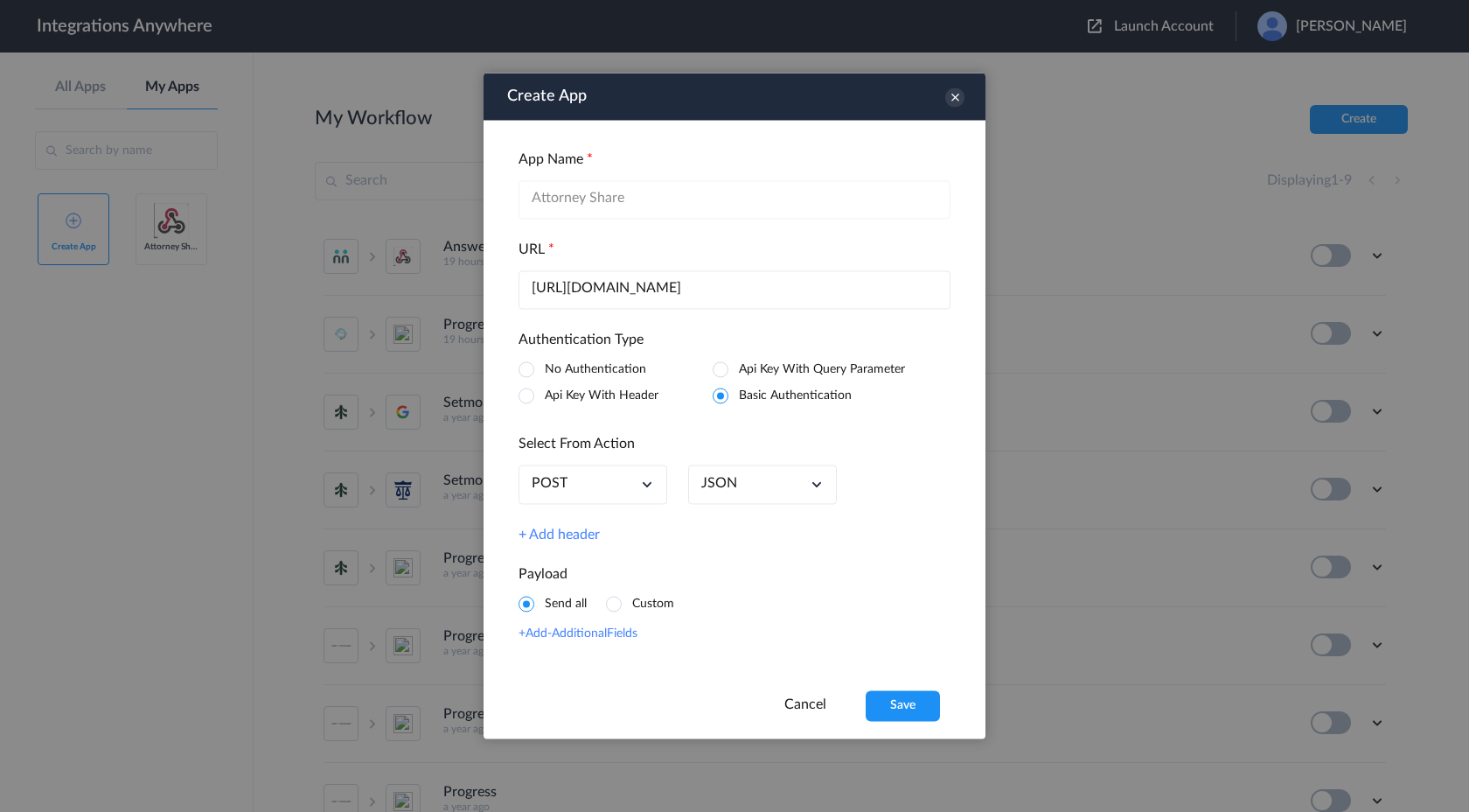
click at [533, 398] on span at bounding box center [527, 396] width 16 height 16
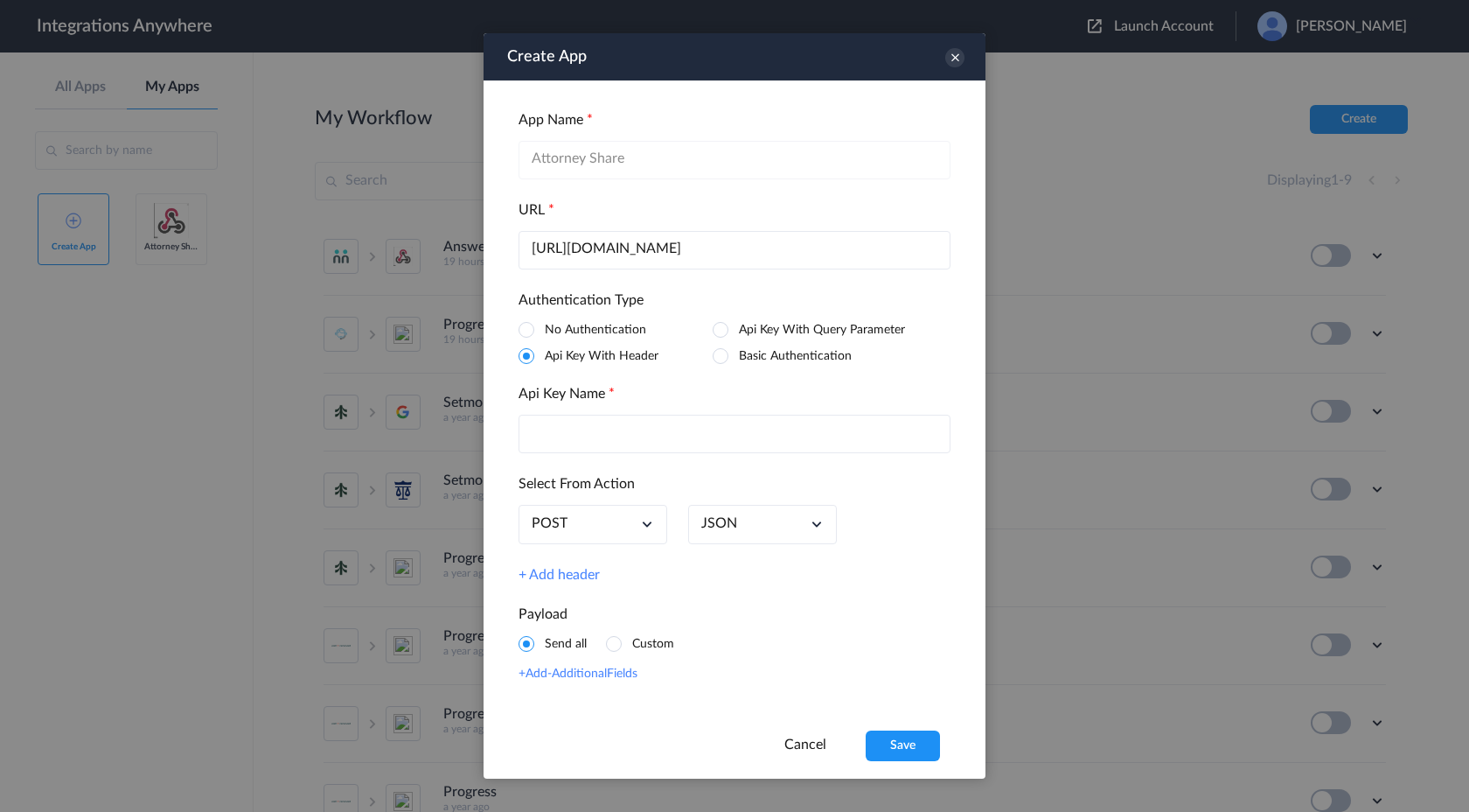
click at [586, 435] on input "text" at bounding box center [734, 433] width 432 height 38
type input "Authorization"
click at [723, 332] on span at bounding box center [721, 330] width 16 height 16
click at [530, 330] on span at bounding box center [527, 330] width 16 height 16
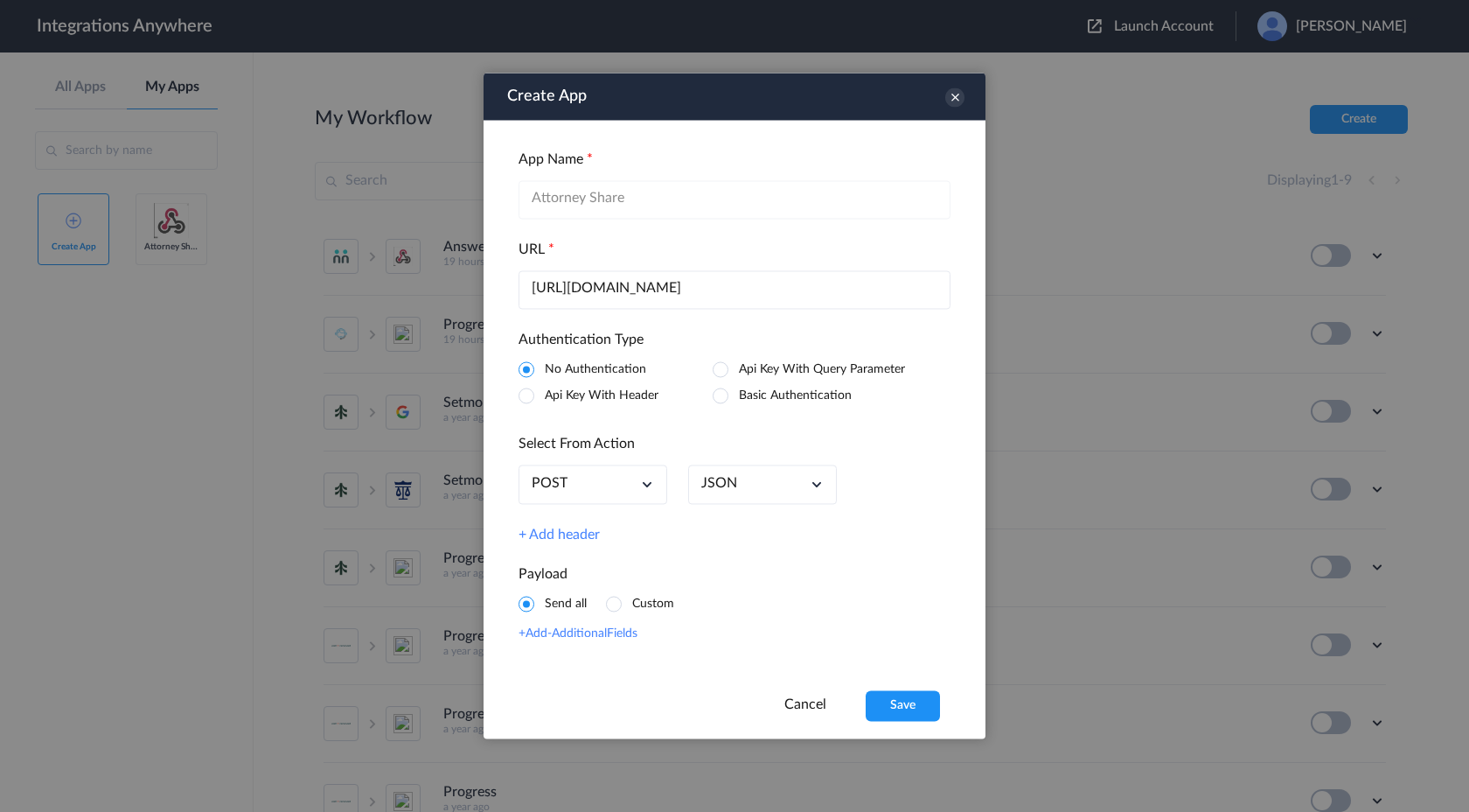
click at [723, 366] on span at bounding box center [721, 369] width 16 height 16
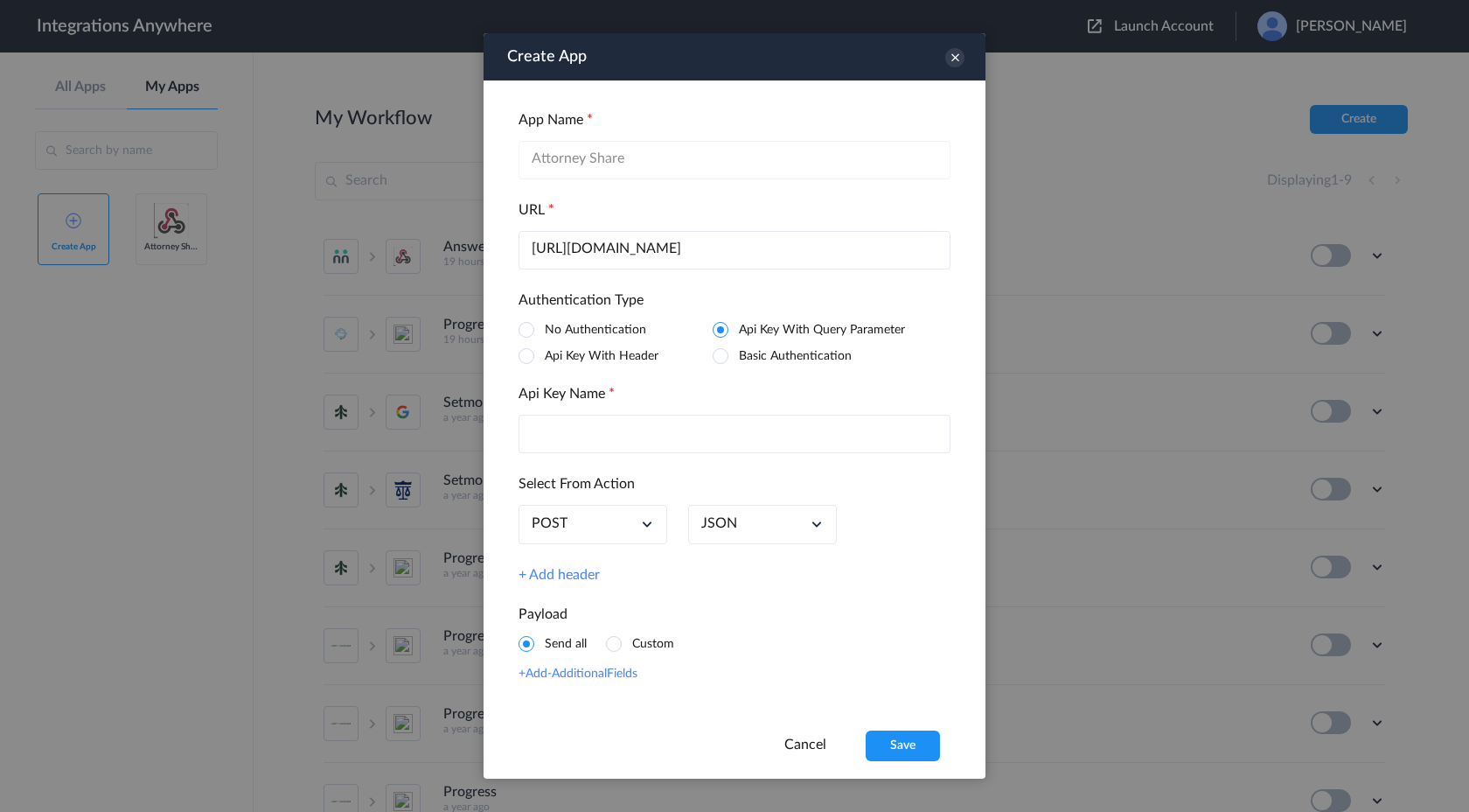
click at [567, 429] on input "text" at bounding box center [734, 433] width 432 height 38
click at [525, 353] on span at bounding box center [527, 356] width 16 height 16
click at [649, 435] on input "text" at bounding box center [734, 433] width 432 height 38
click at [567, 583] on link "+ Add header" at bounding box center [559, 574] width 82 height 17
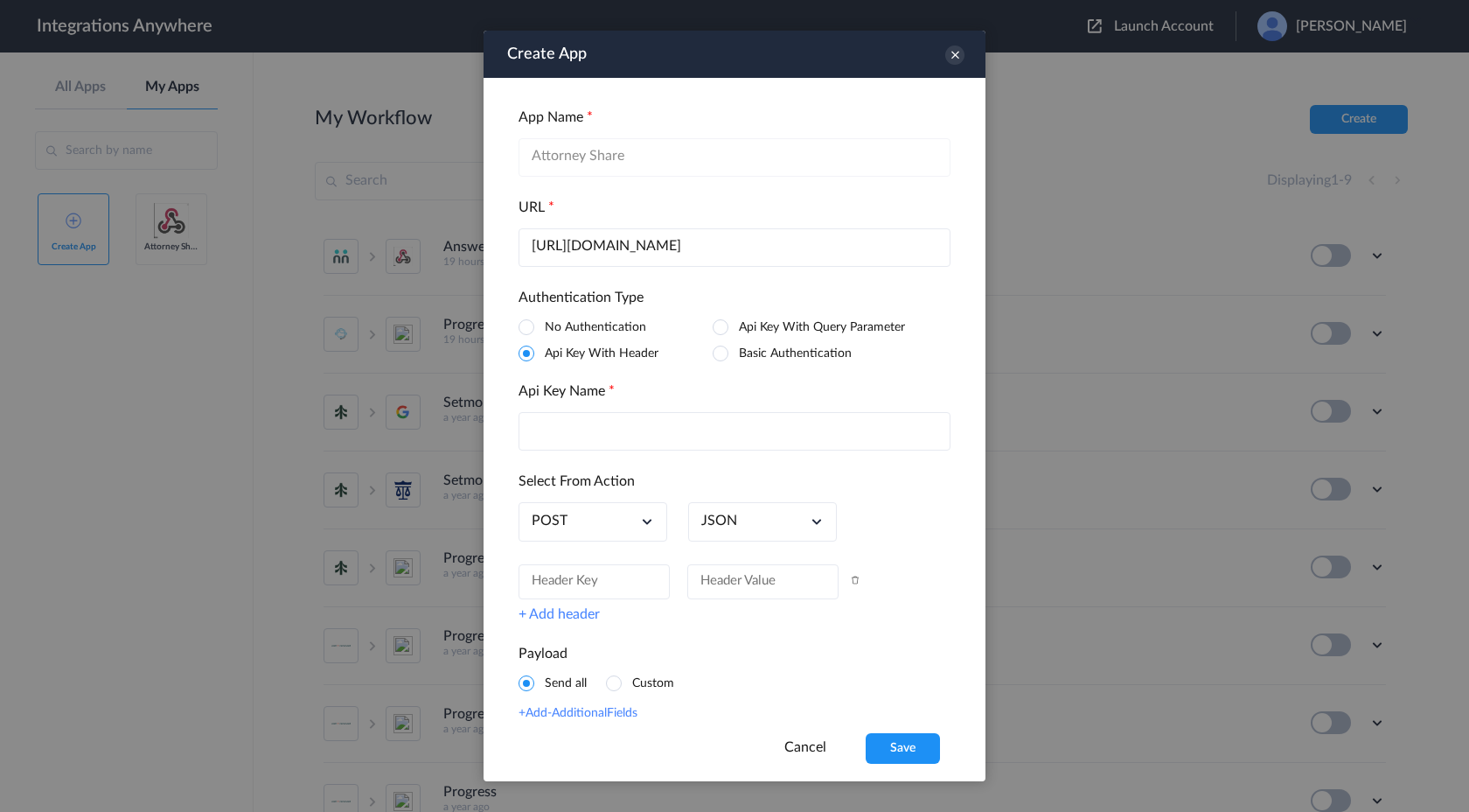
click at [581, 582] on input "text" at bounding box center [594, 581] width 152 height 35
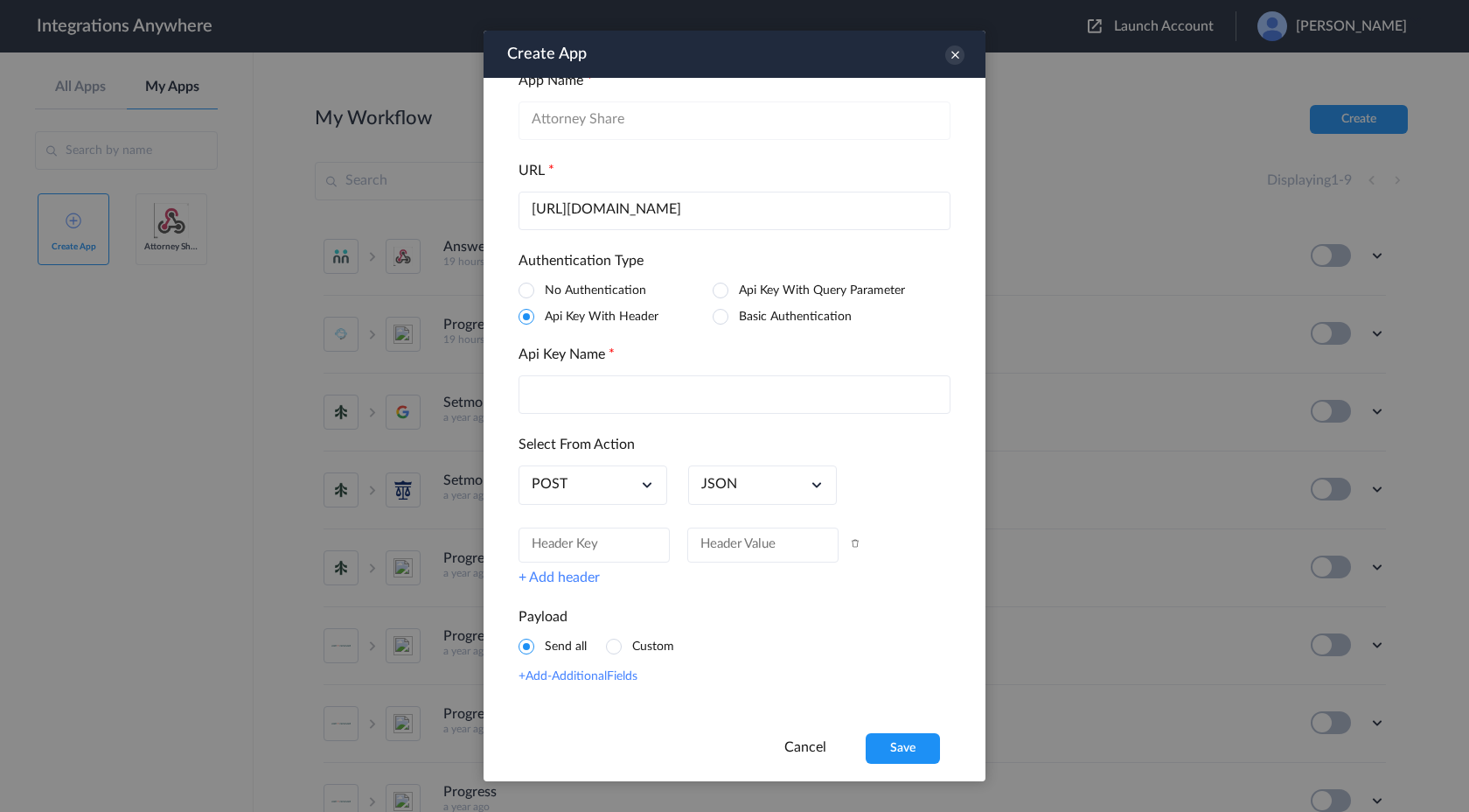
click at [618, 649] on span at bounding box center [614, 646] width 16 height 16
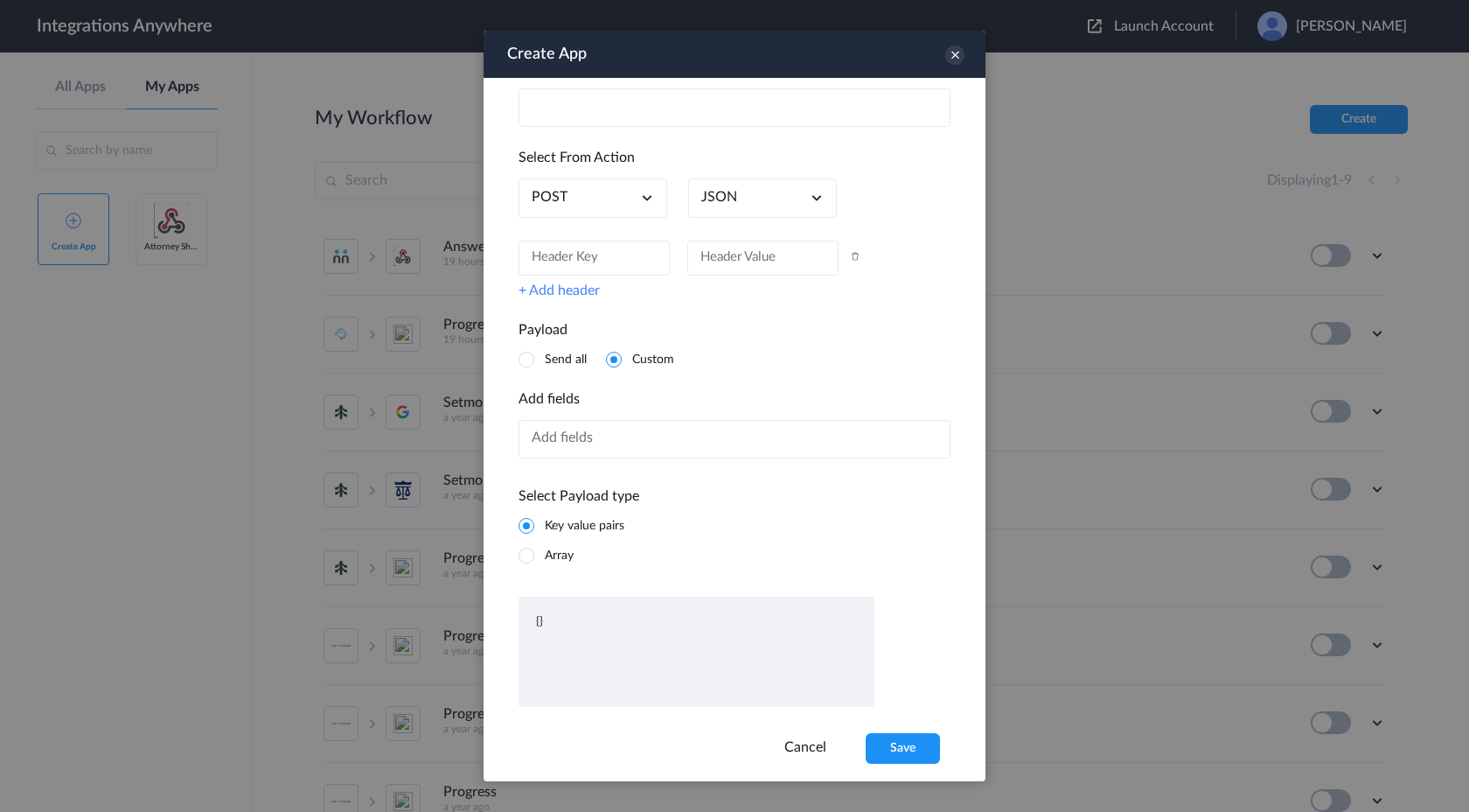
click at [624, 435] on input "text" at bounding box center [734, 439] width 432 height 38
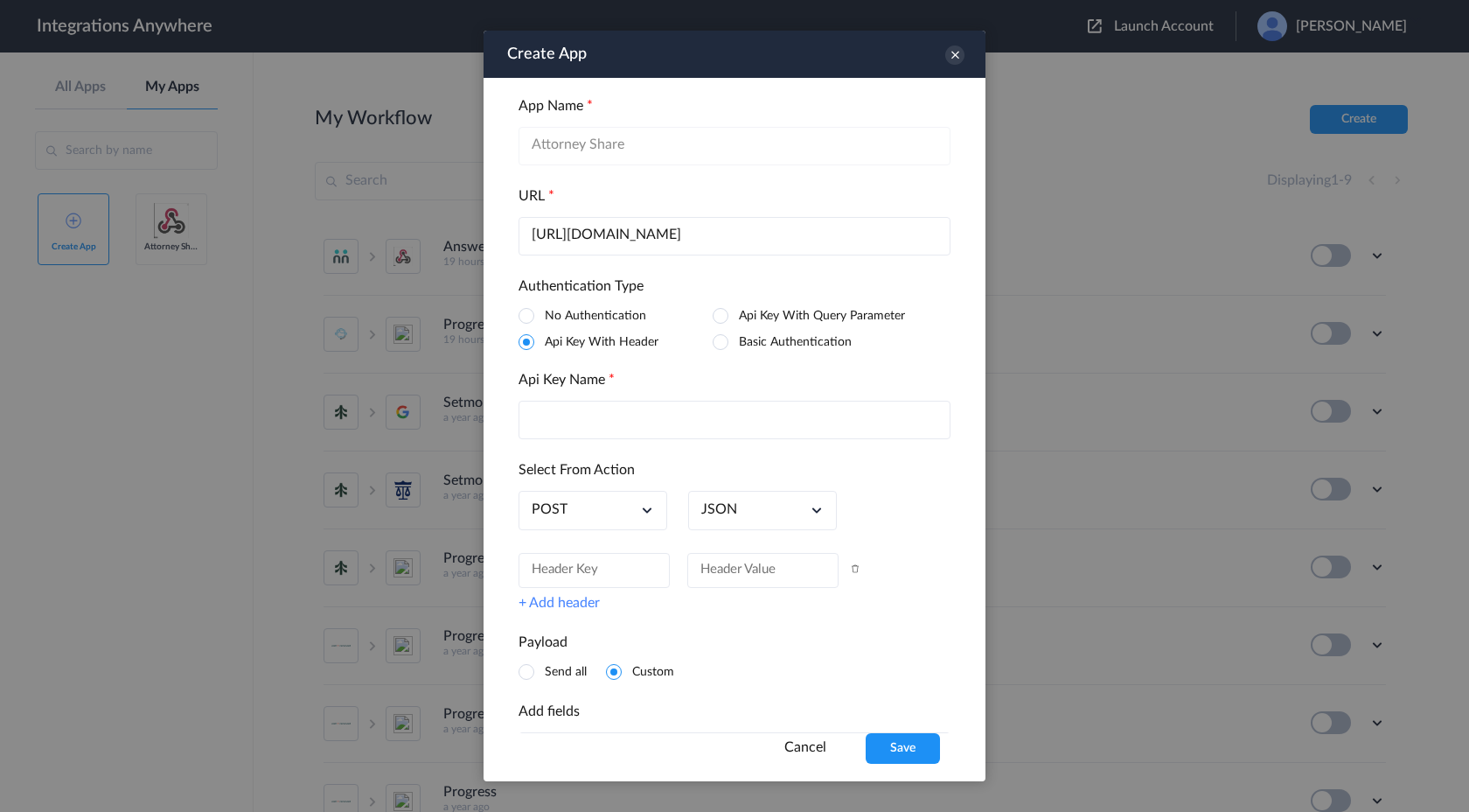
scroll to position [0, 0]
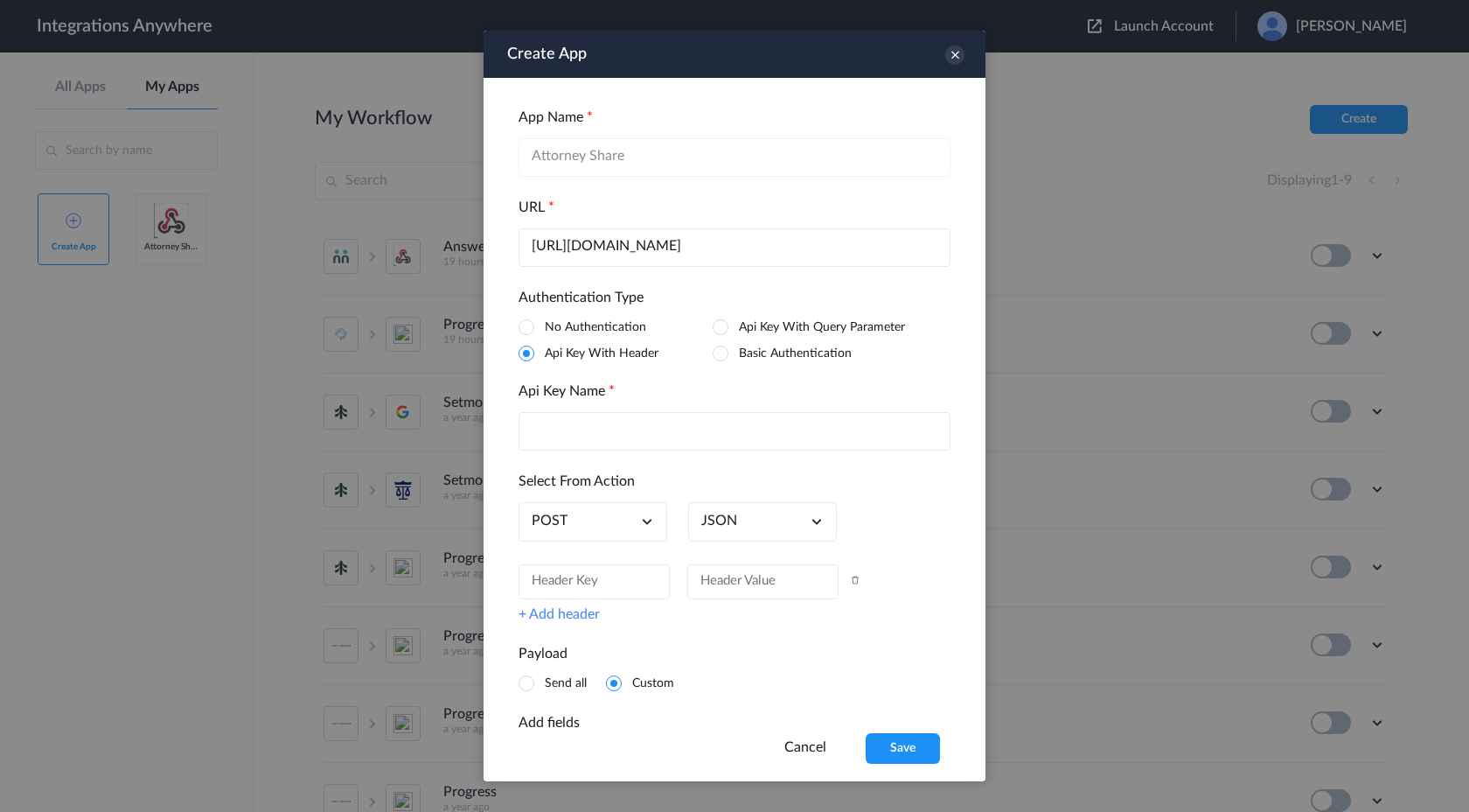
click at [801, 747] on link "Cancel" at bounding box center [805, 747] width 42 height 14
